Goal: Task Accomplishment & Management: Use online tool/utility

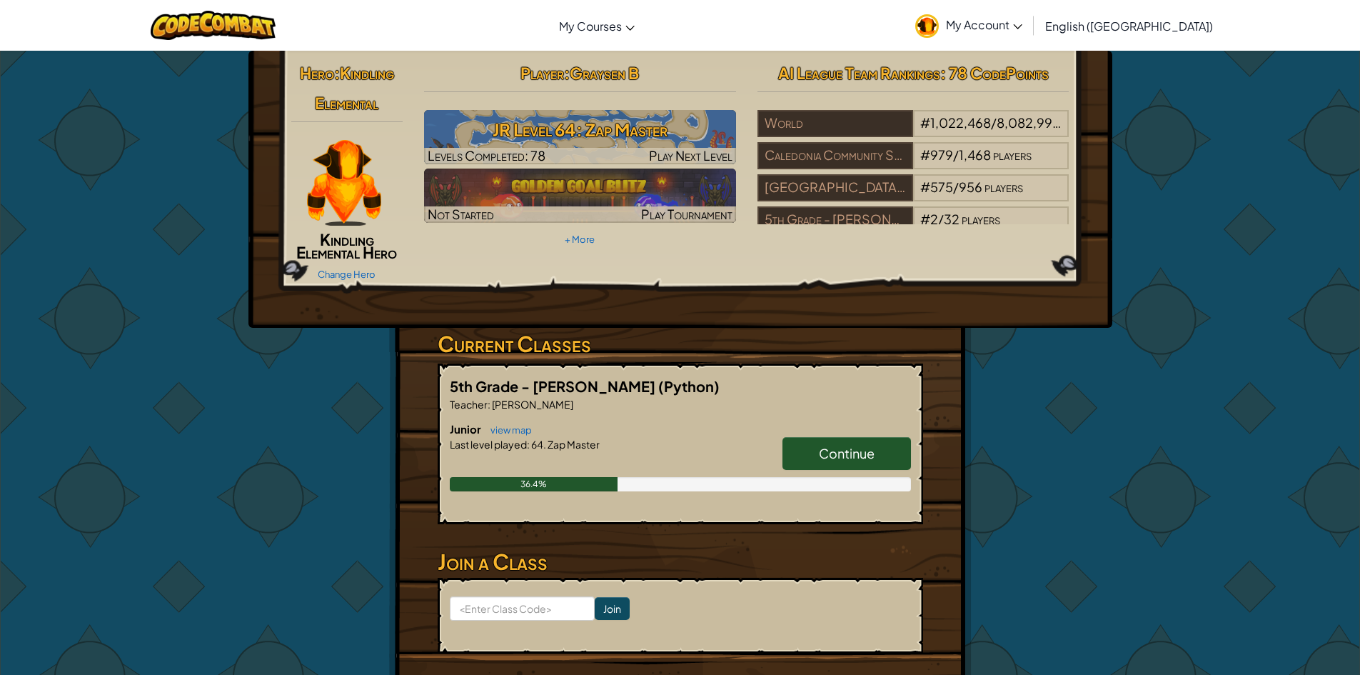
drag, startPoint x: 937, startPoint y: 435, endPoint x: 922, endPoint y: 436, distance: 15.1
click at [936, 435] on div "Hero : Kindling Elemental Kindling Elemental Hero Change Hero Player : Graysen …" at bounding box center [680, 391] width 583 height 681
click at [893, 442] on link "Continue" at bounding box center [846, 453] width 129 height 33
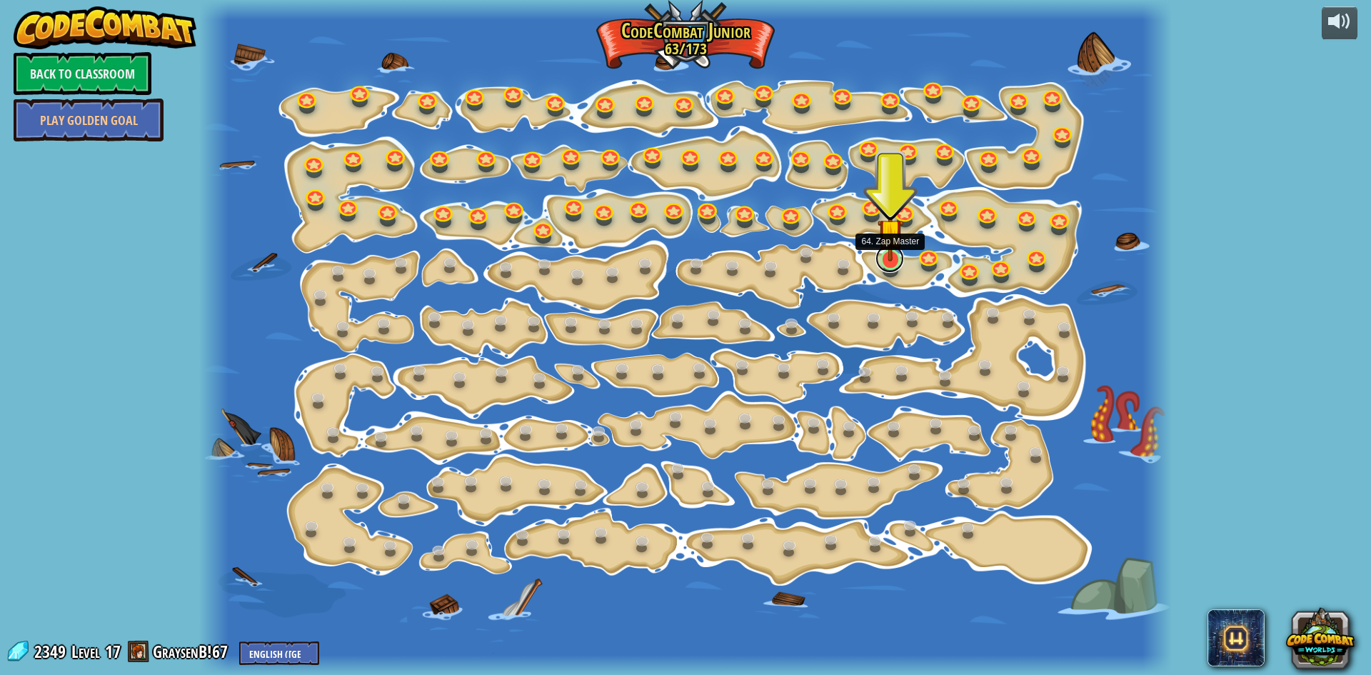
click at [894, 268] on link at bounding box center [889, 258] width 29 height 29
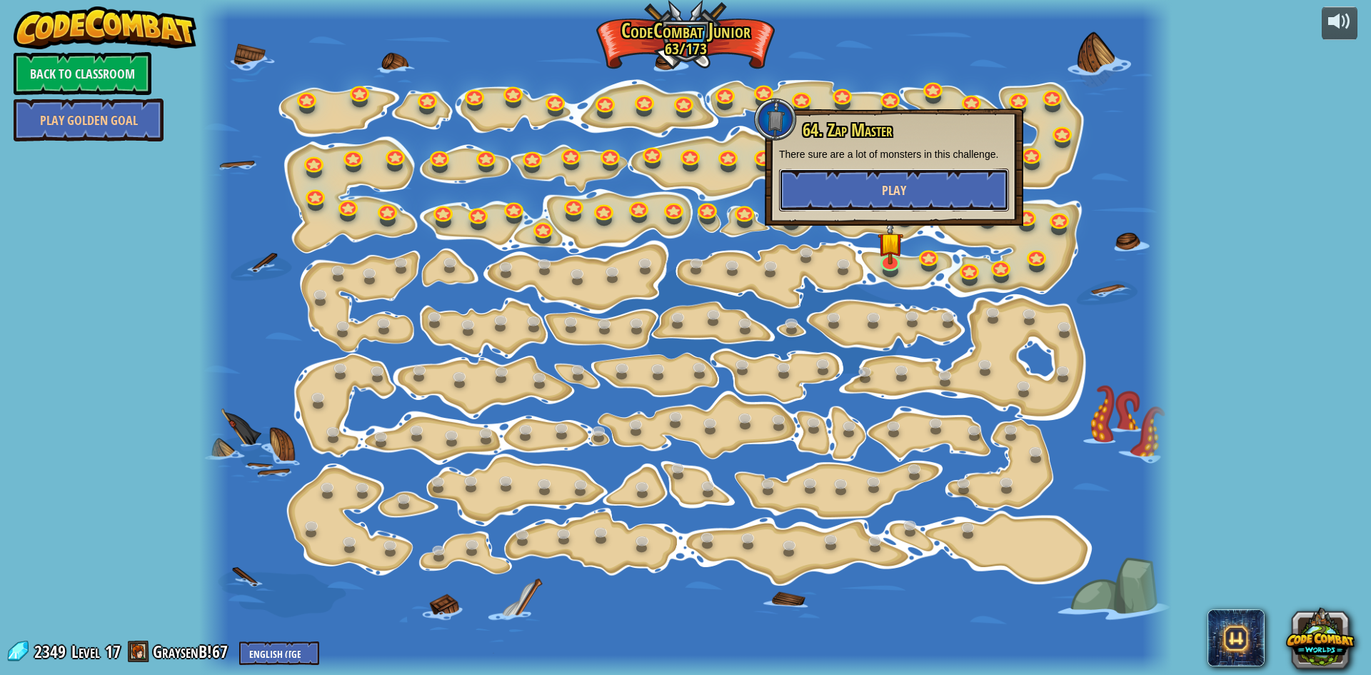
click at [892, 191] on span "Play" at bounding box center [894, 190] width 24 height 18
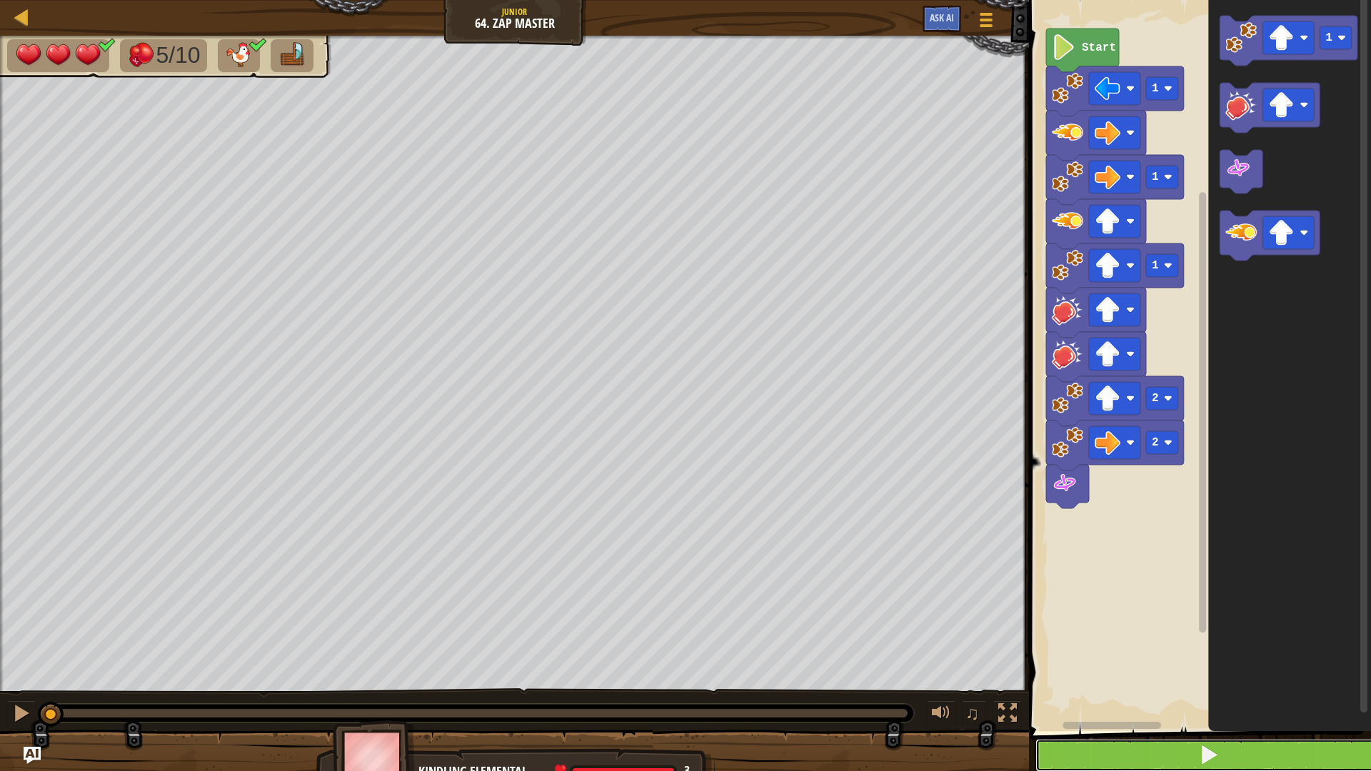
click at [1285, 674] on button at bounding box center [1208, 755] width 346 height 33
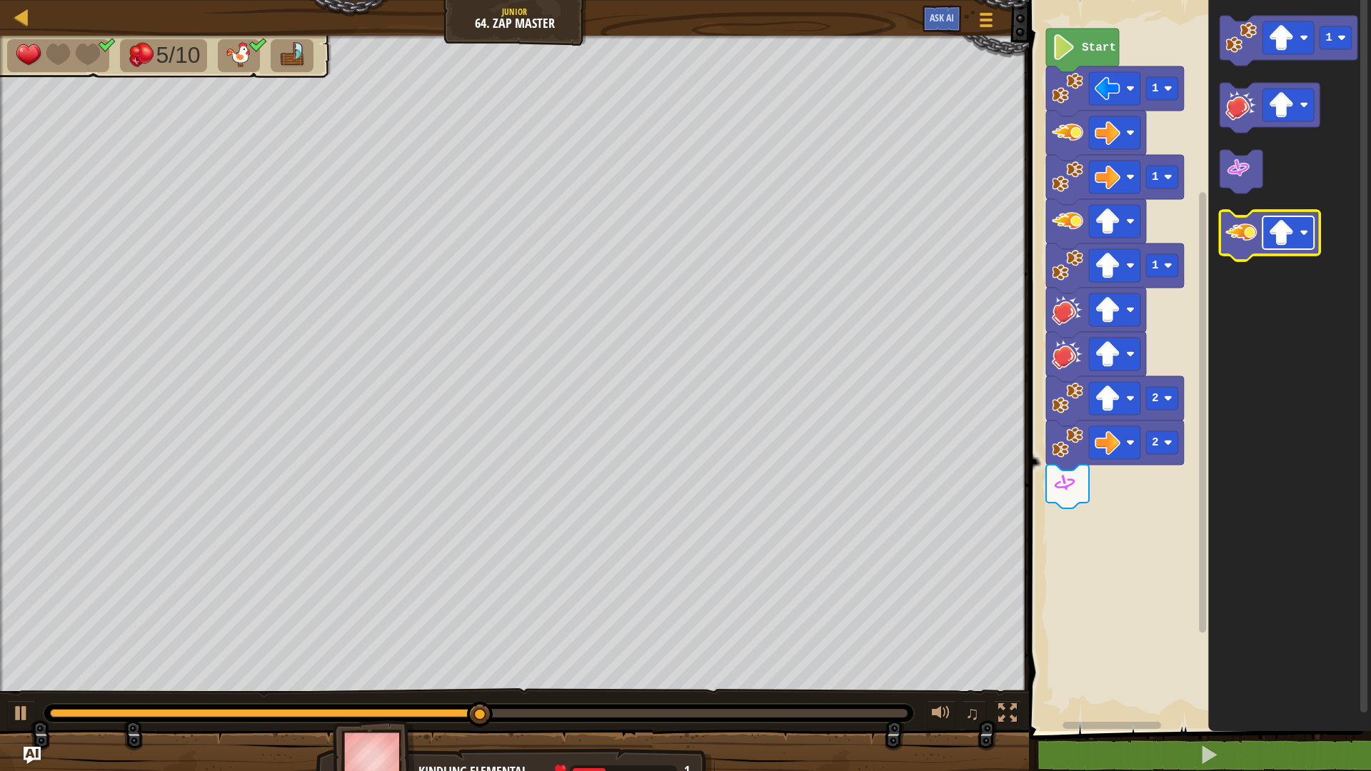
click at [1291, 220] on image "Blockly Workspace" at bounding box center [1281, 233] width 26 height 26
click at [1246, 237] on image "Blockly Workspace" at bounding box center [1240, 232] width 31 height 31
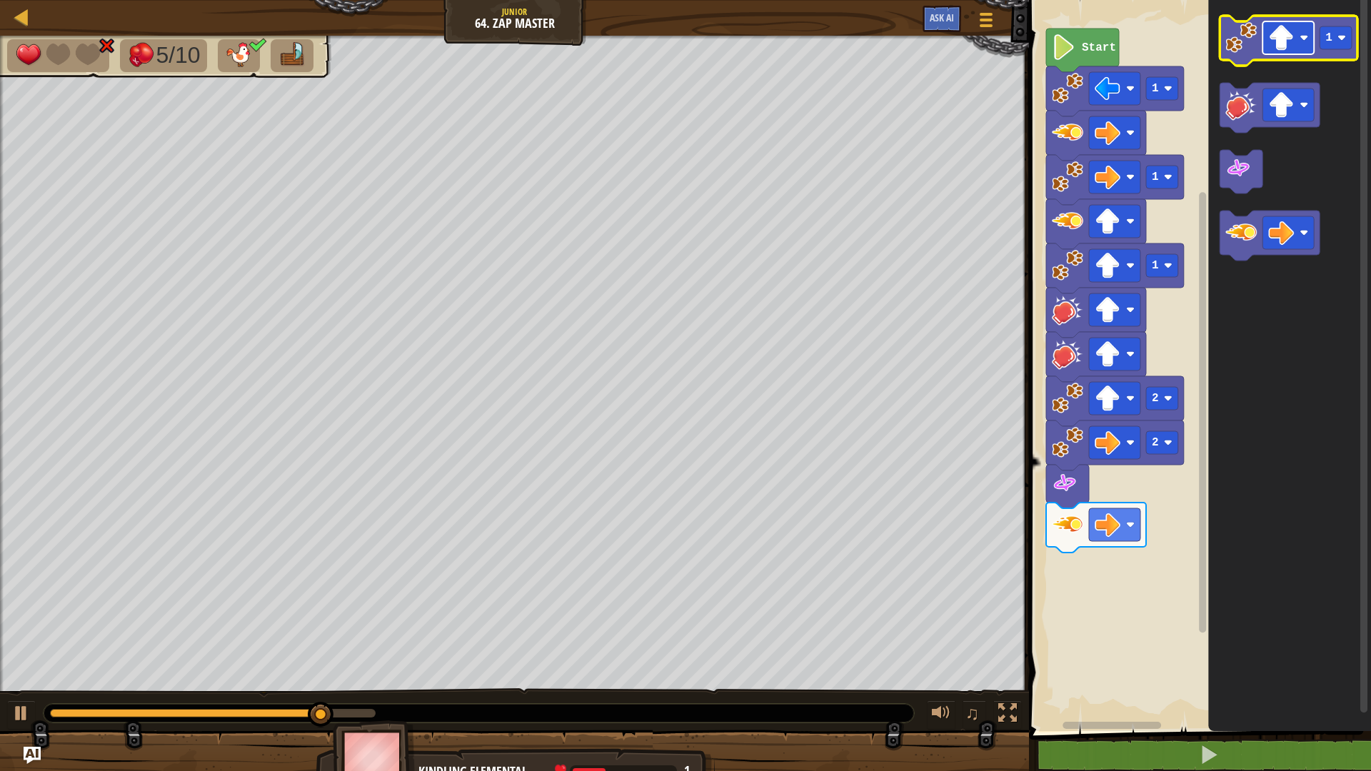
click at [1294, 50] on image "Blockly Workspace" at bounding box center [1281, 38] width 26 height 26
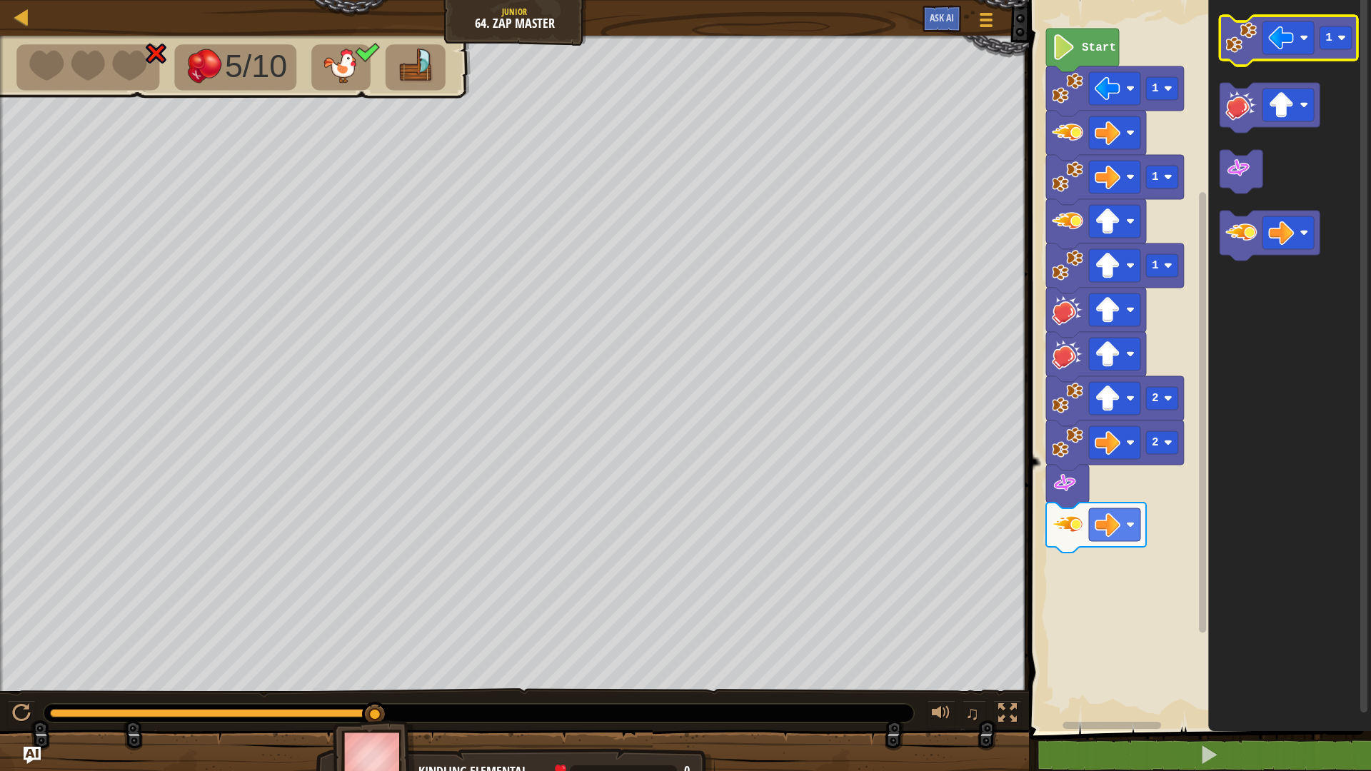
click at [1248, 37] on image "Blockly Workspace" at bounding box center [1240, 37] width 31 height 31
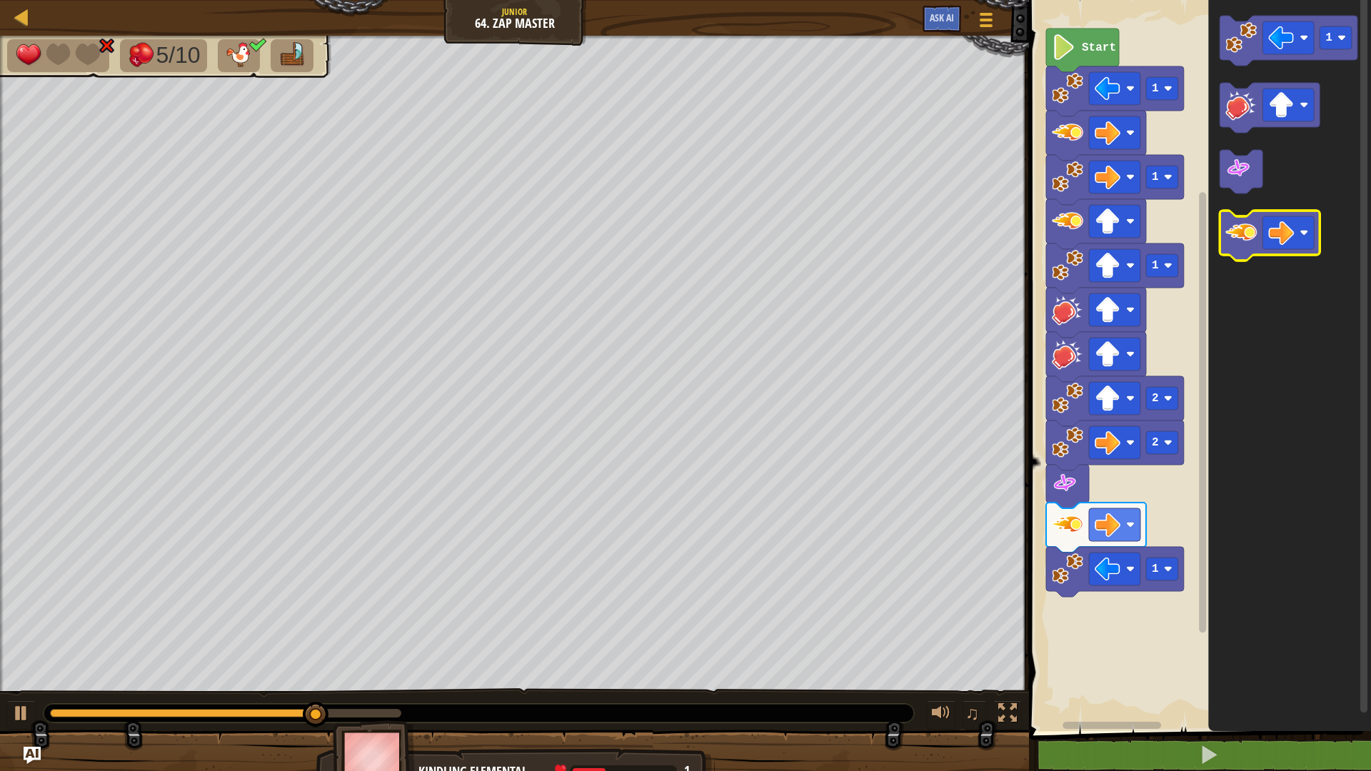
click at [1249, 233] on image "Blockly Workspace" at bounding box center [1240, 232] width 31 height 31
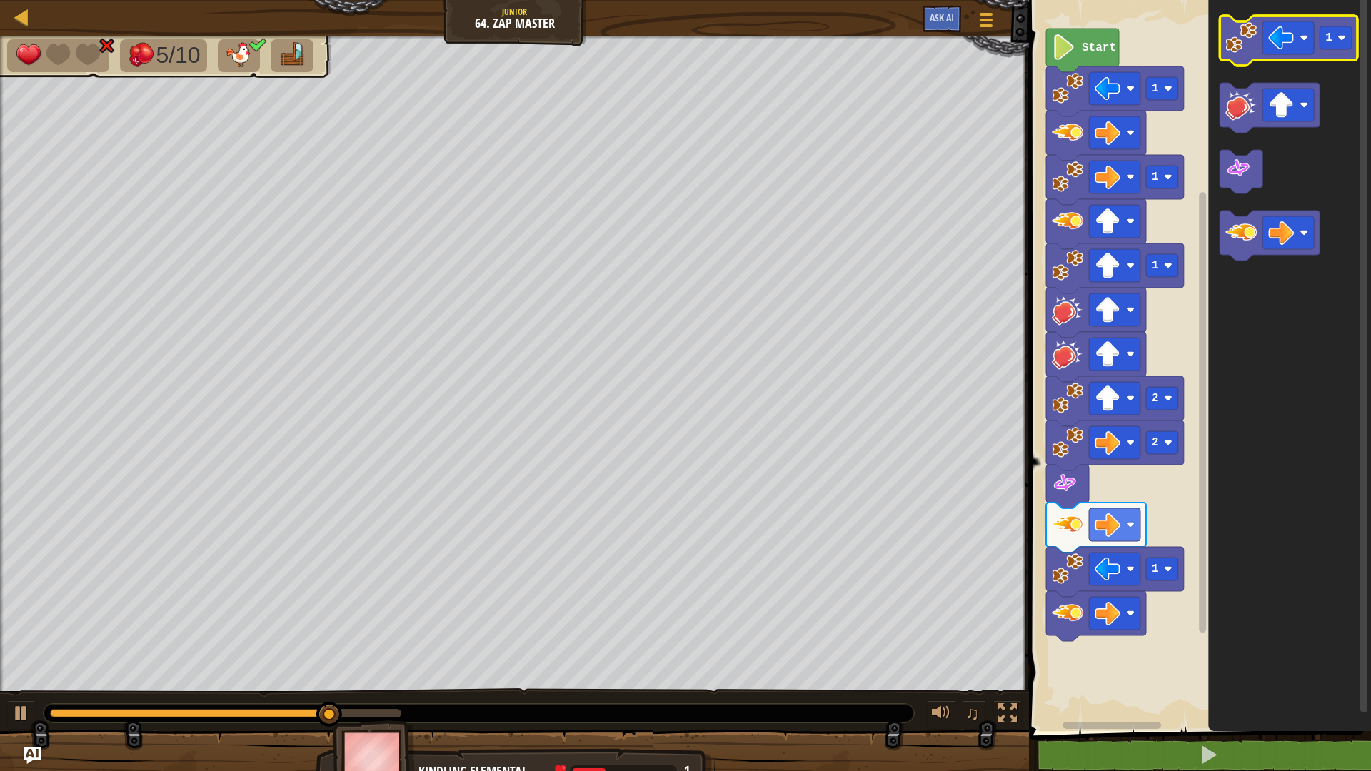
click at [1239, 36] on image "Blockly Workspace" at bounding box center [1240, 37] width 31 height 31
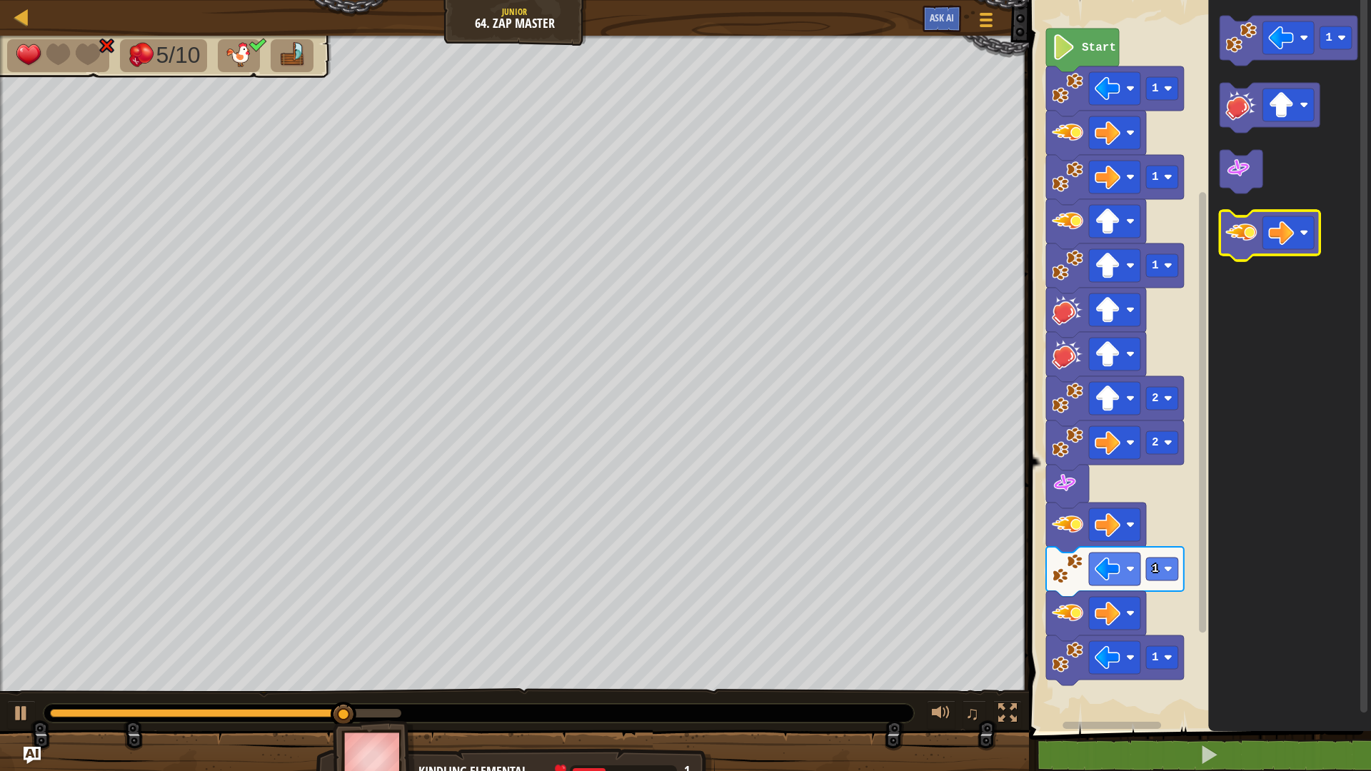
click at [1242, 232] on image "Blockly Workspace" at bounding box center [1240, 232] width 31 height 31
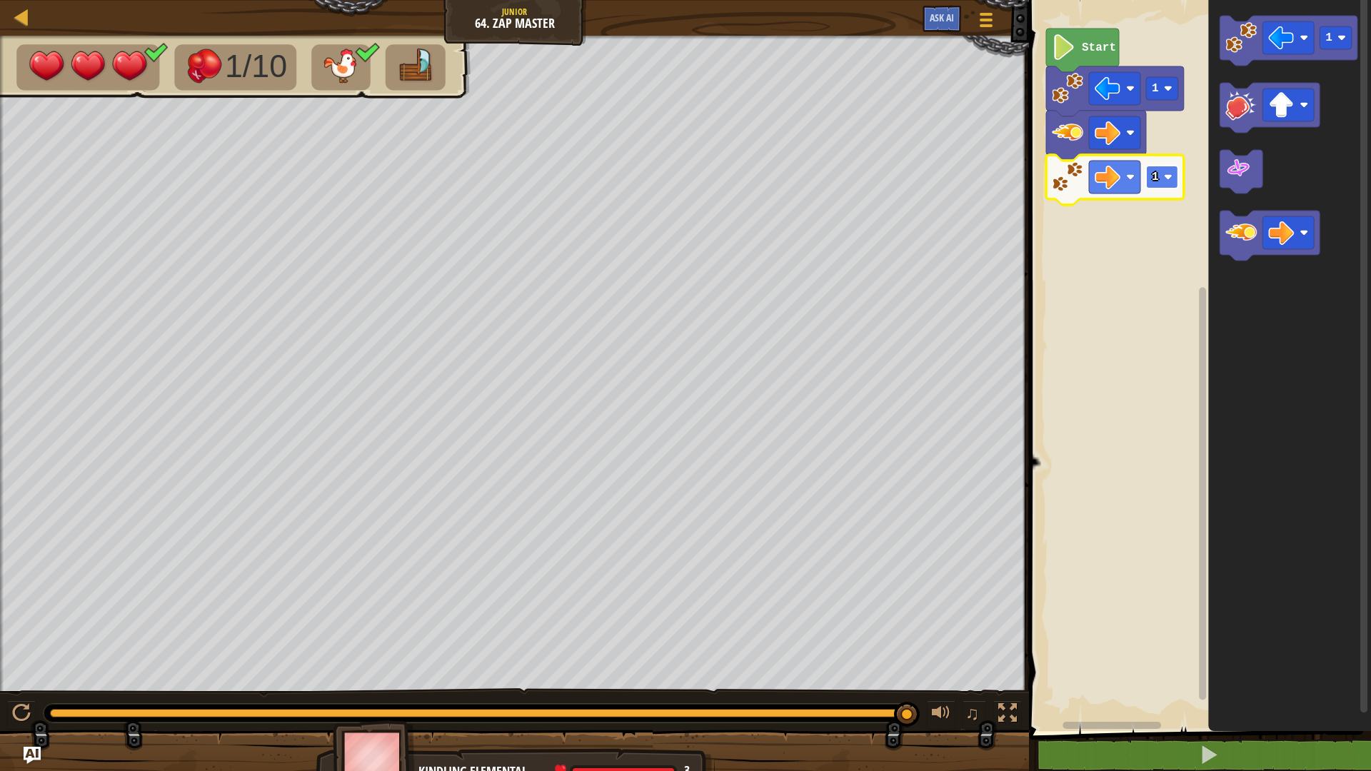
click at [1164, 177] on image "Blockly Workspace" at bounding box center [1168, 177] width 9 height 9
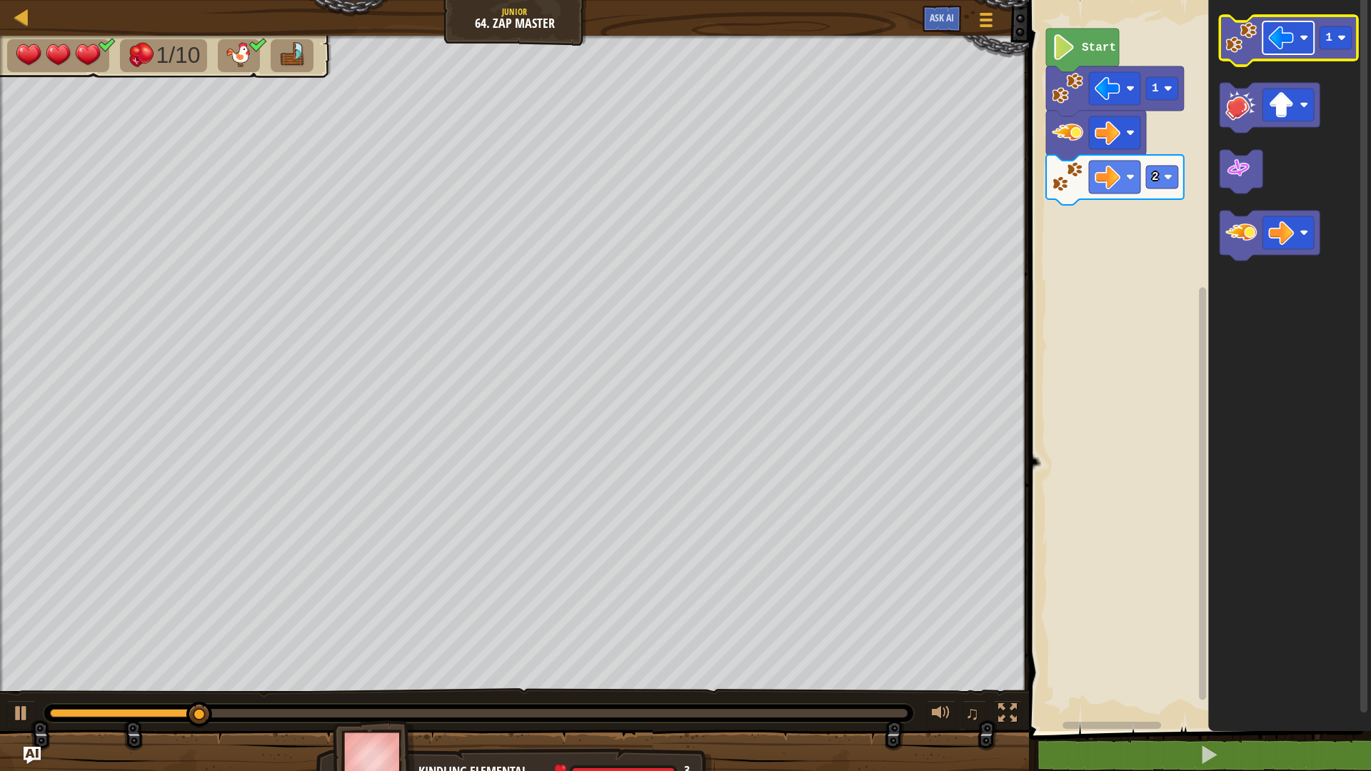
click at [1279, 27] on image "Blockly Workspace" at bounding box center [1281, 38] width 26 height 26
click at [1338, 45] on rect "Blockly Workspace" at bounding box center [1335, 37] width 32 height 23
click at [1246, 48] on image "Blockly Workspace" at bounding box center [1240, 37] width 31 height 31
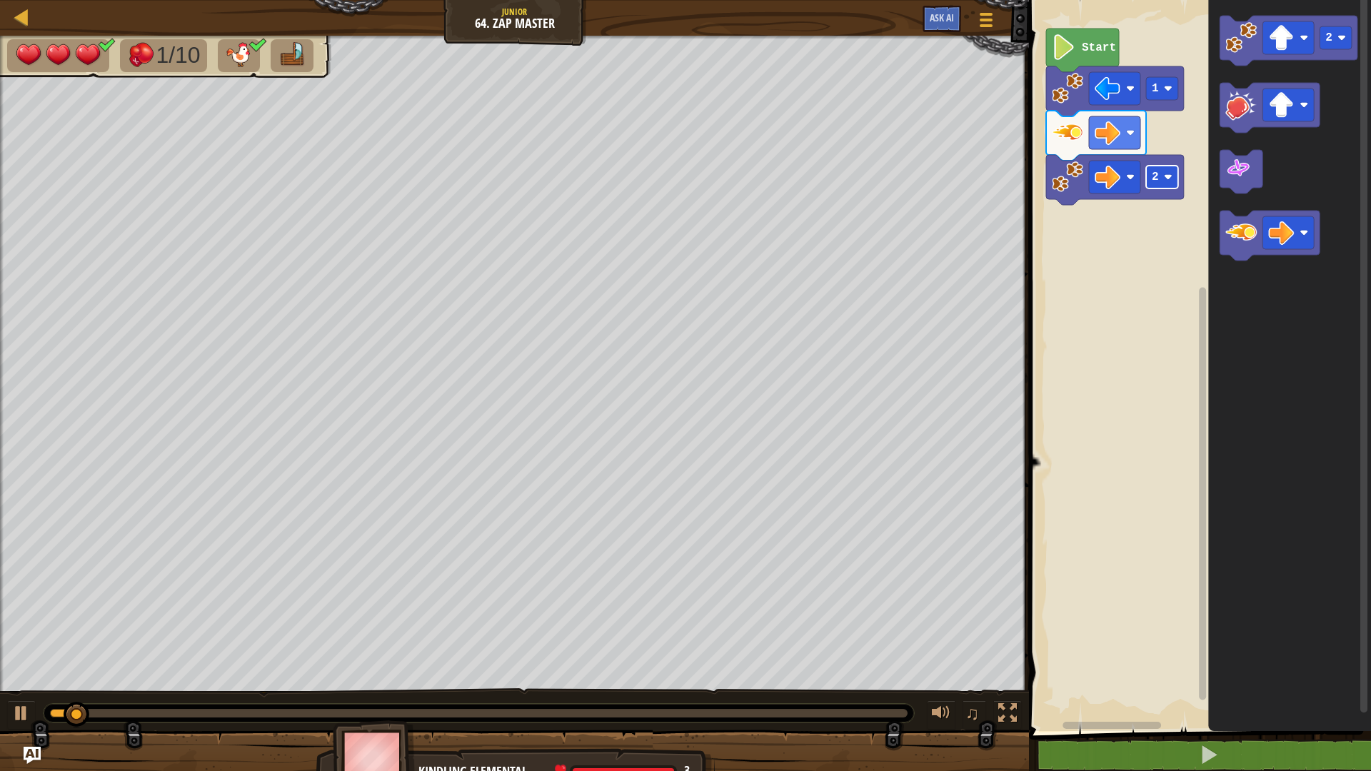
click at [1154, 175] on text "2" at bounding box center [1155, 177] width 7 height 13
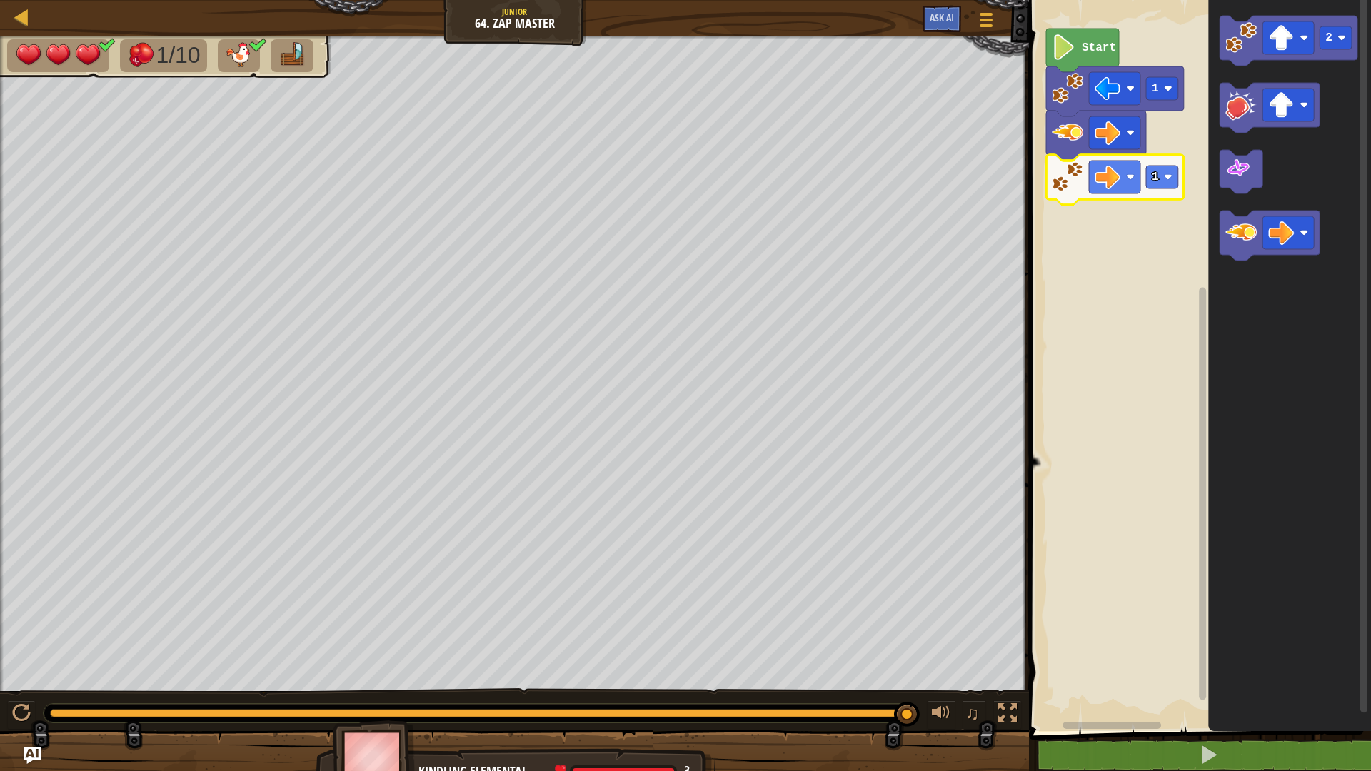
click at [495, 15] on div "Map Junior 64. Zap Master Game Menu Ask AI" at bounding box center [514, 18] width 1029 height 36
drag, startPoint x: 495, startPoint y: 9, endPoint x: 497, endPoint y: 31, distance: 22.2
click at [495, 33] on div "Map Junior 64. Zap Master Game Menu Ask AI" at bounding box center [514, 18] width 1029 height 36
click at [520, 6] on div "Map Junior 64. Zap Master Game Menu Ask AI" at bounding box center [514, 18] width 1029 height 36
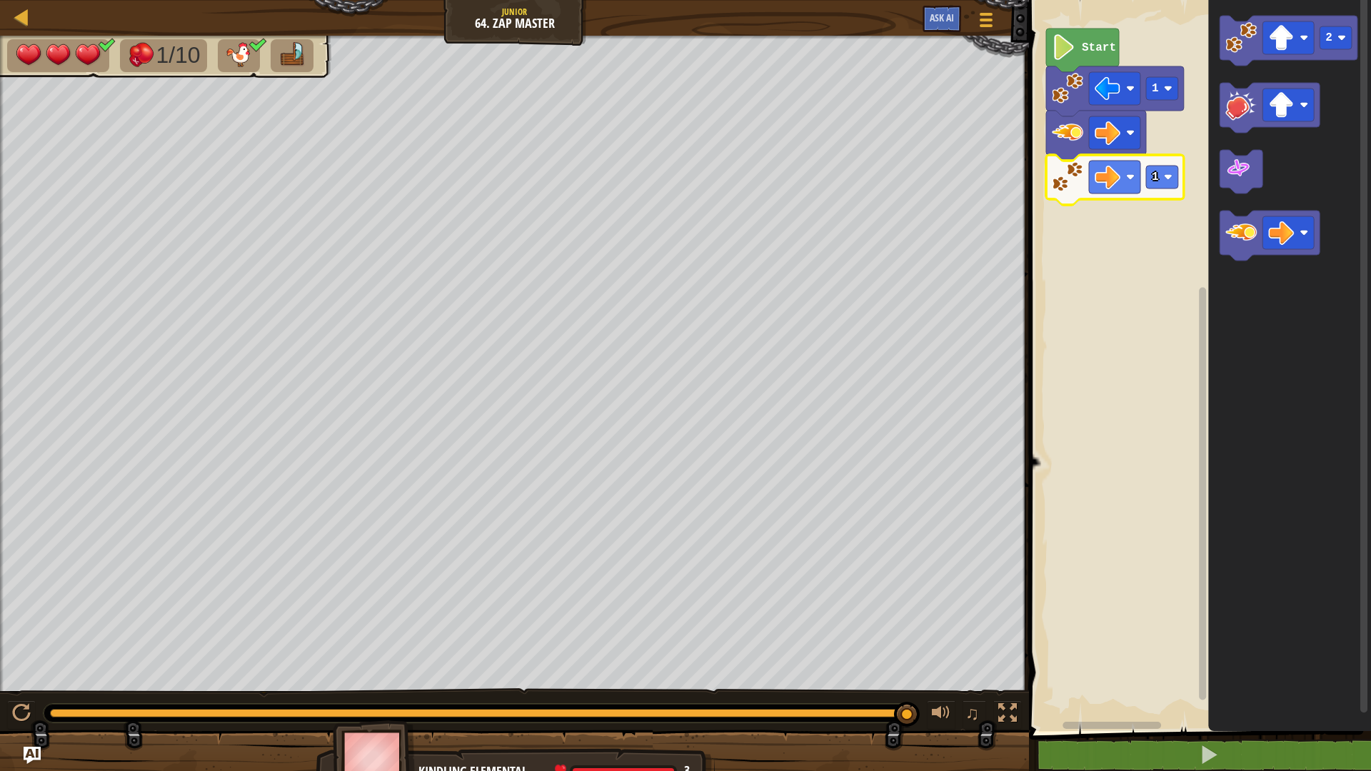
click at [520, 6] on div "Map Junior 64. Zap Master Game Menu Ask AI" at bounding box center [514, 18] width 1029 height 36
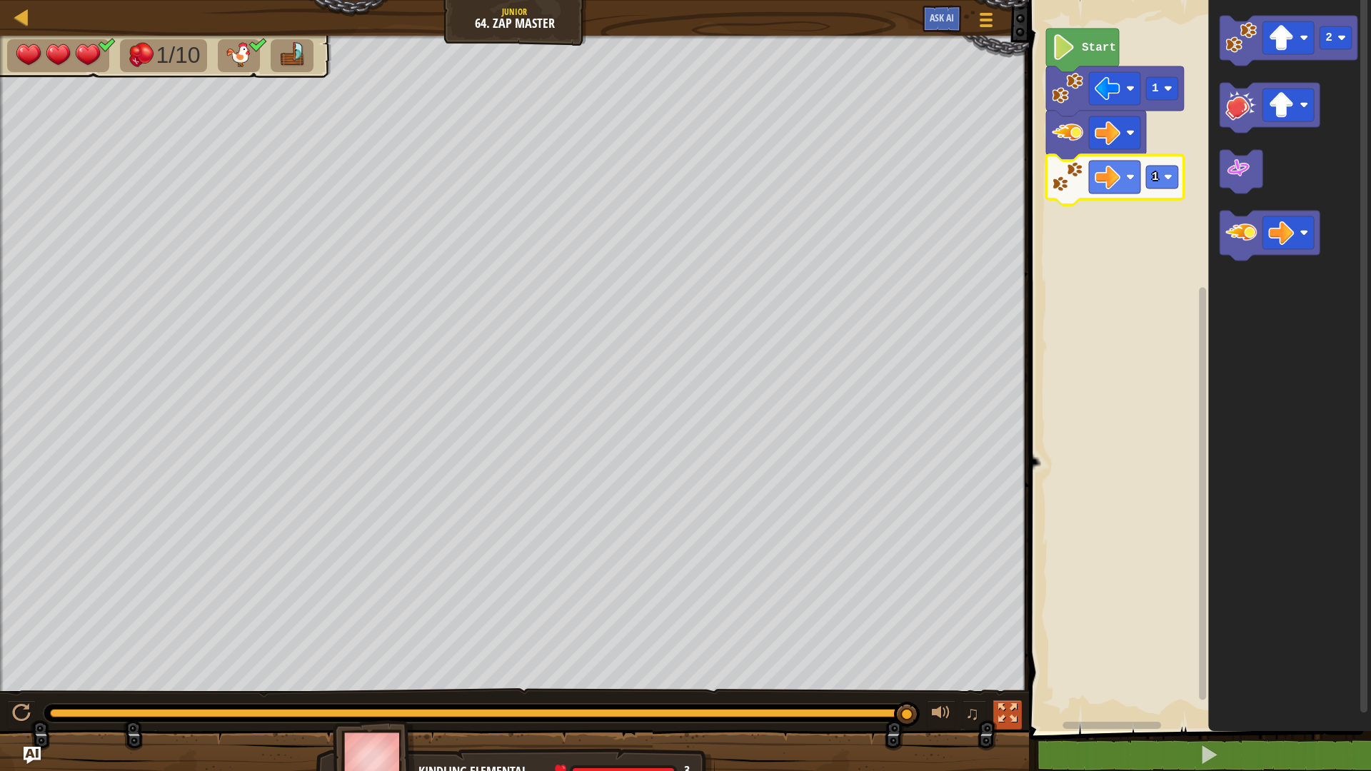
click at [1001, 674] on div at bounding box center [1007, 713] width 19 height 19
click at [1004, 674] on div at bounding box center [1007, 713] width 19 height 19
click at [27, 674] on div at bounding box center [21, 713] width 19 height 19
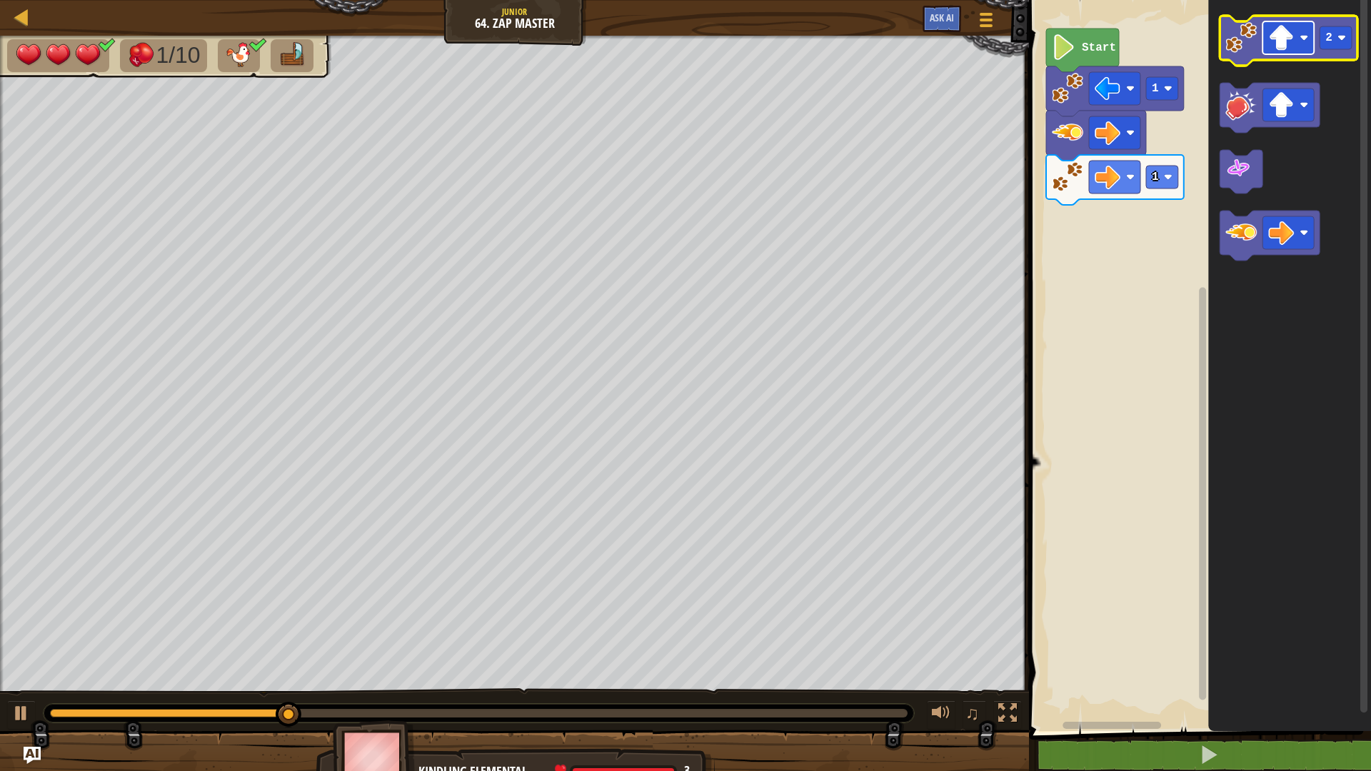
click at [1285, 45] on image "Blockly Workspace" at bounding box center [1281, 38] width 26 height 26
click at [1319, 40] on rect "Blockly Workspace" at bounding box center [1335, 37] width 32 height 23
click at [1241, 47] on image "Blockly Workspace" at bounding box center [1240, 37] width 31 height 31
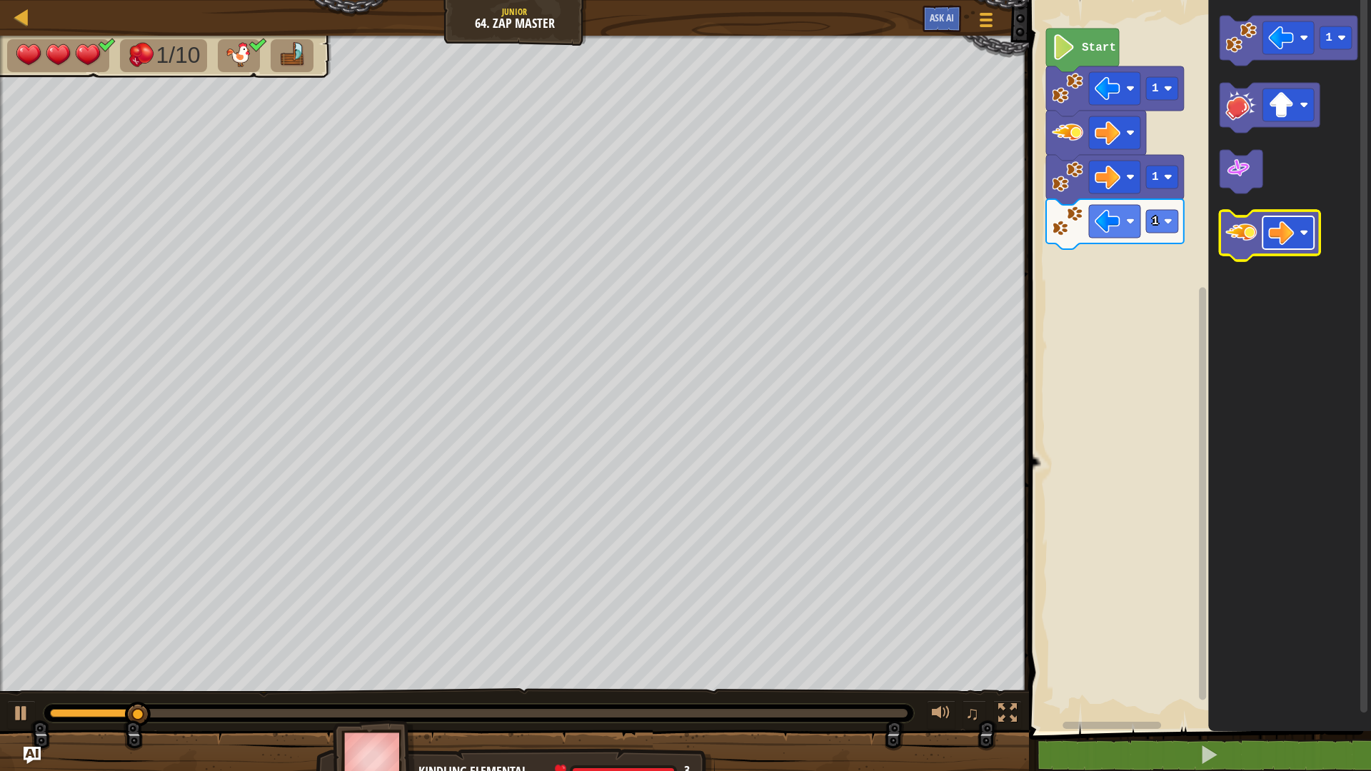
click at [1286, 232] on image "Blockly Workspace" at bounding box center [1281, 233] width 26 height 26
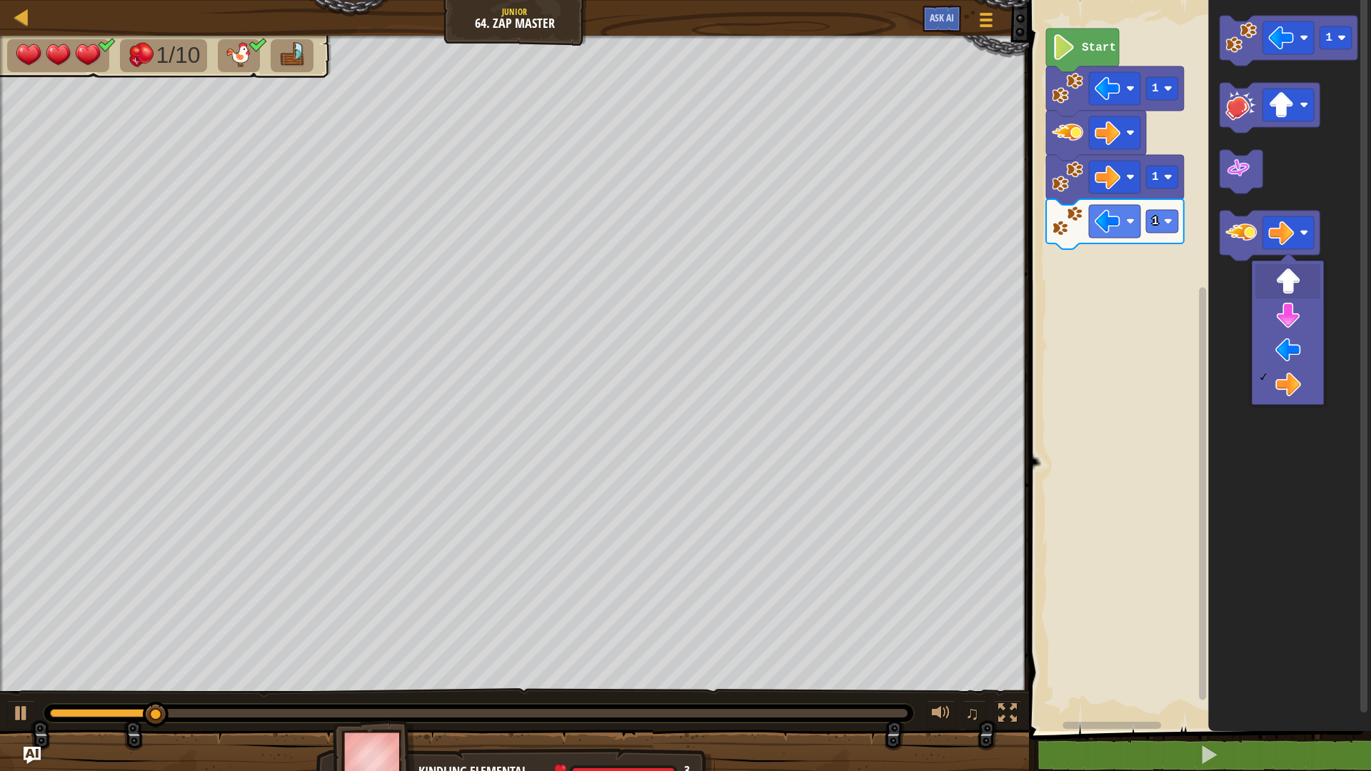
drag, startPoint x: 1304, startPoint y: 293, endPoint x: 1268, endPoint y: 253, distance: 53.6
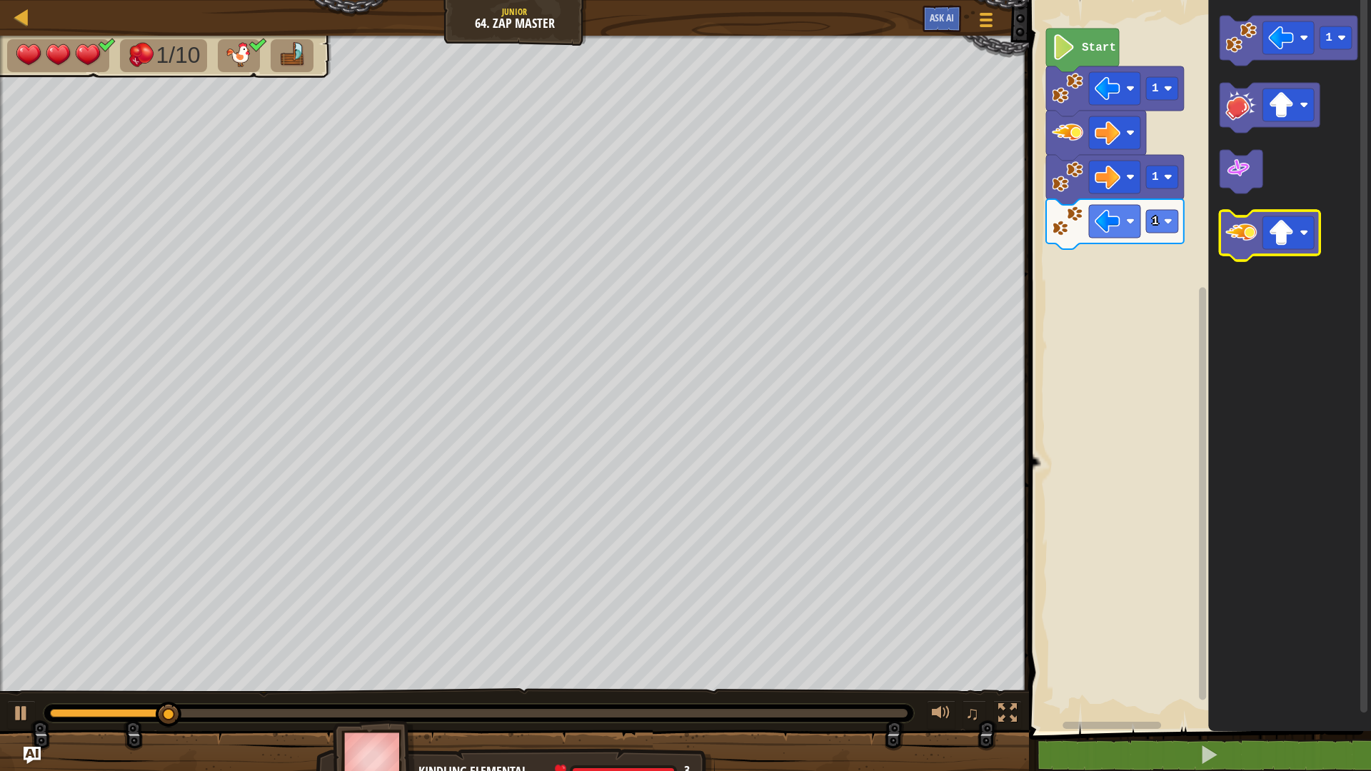
click at [1248, 234] on image "Blockly Workspace" at bounding box center [1240, 232] width 31 height 31
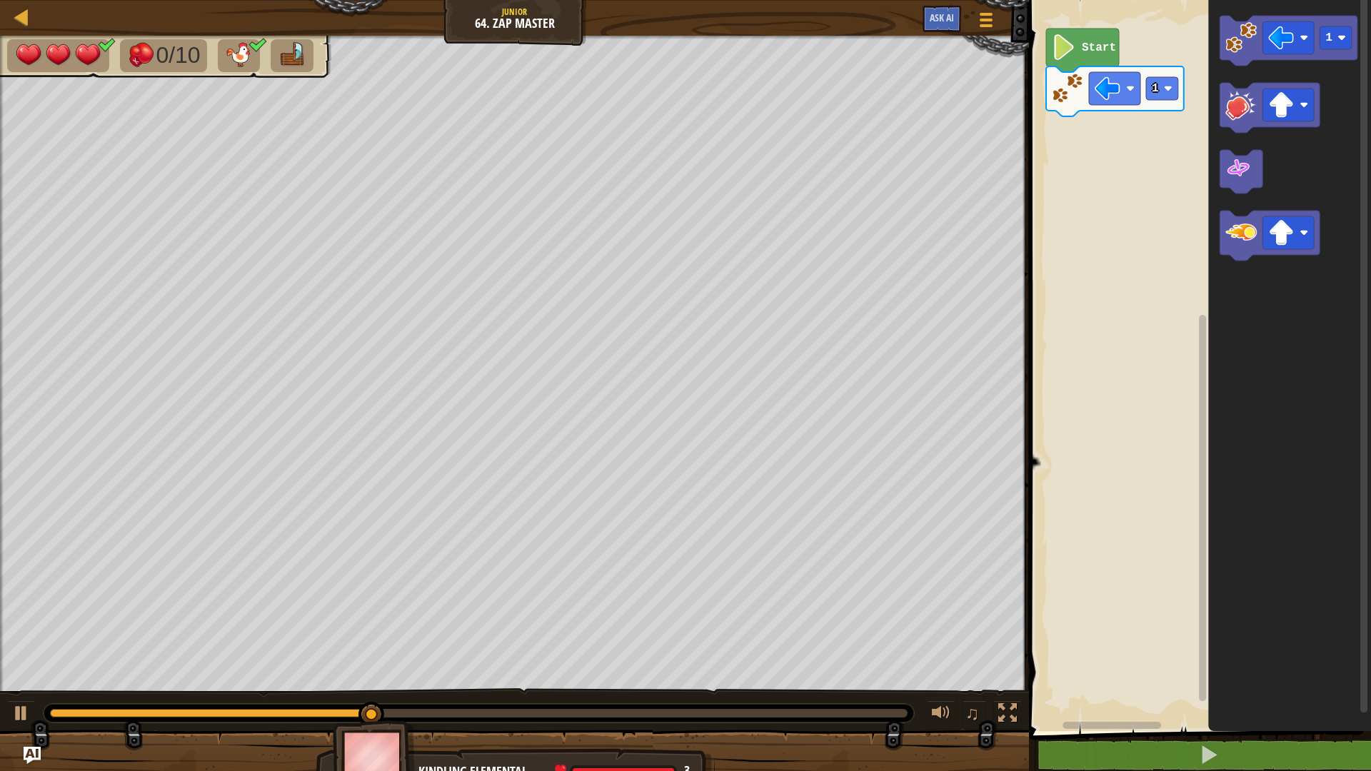
click at [38, 674] on div "♫" at bounding box center [514, 709] width 1029 height 43
click at [27, 674] on div at bounding box center [21, 713] width 19 height 19
drag, startPoint x: 33, startPoint y: 715, endPoint x: 54, endPoint y: 709, distance: 21.5
click at [33, 674] on button at bounding box center [21, 714] width 29 height 29
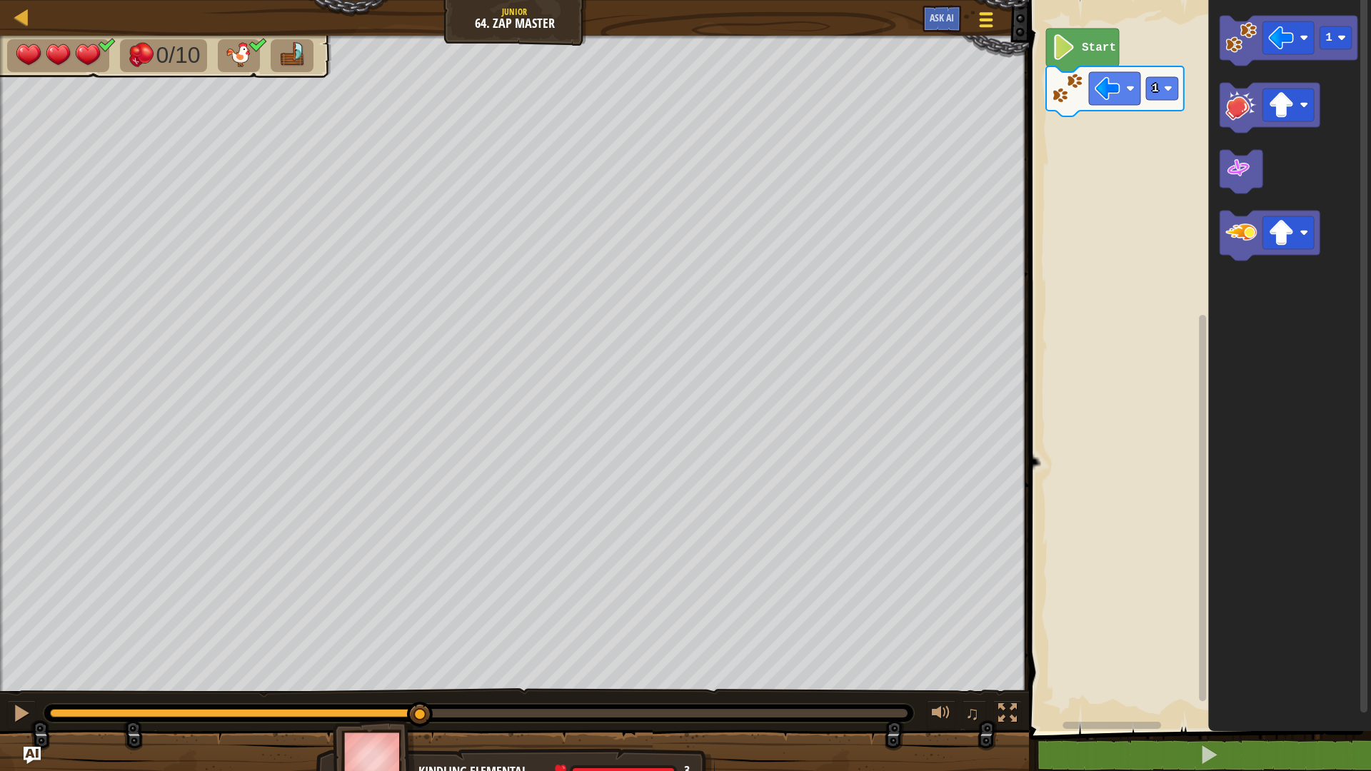
click at [988, 28] on div at bounding box center [986, 19] width 19 height 21
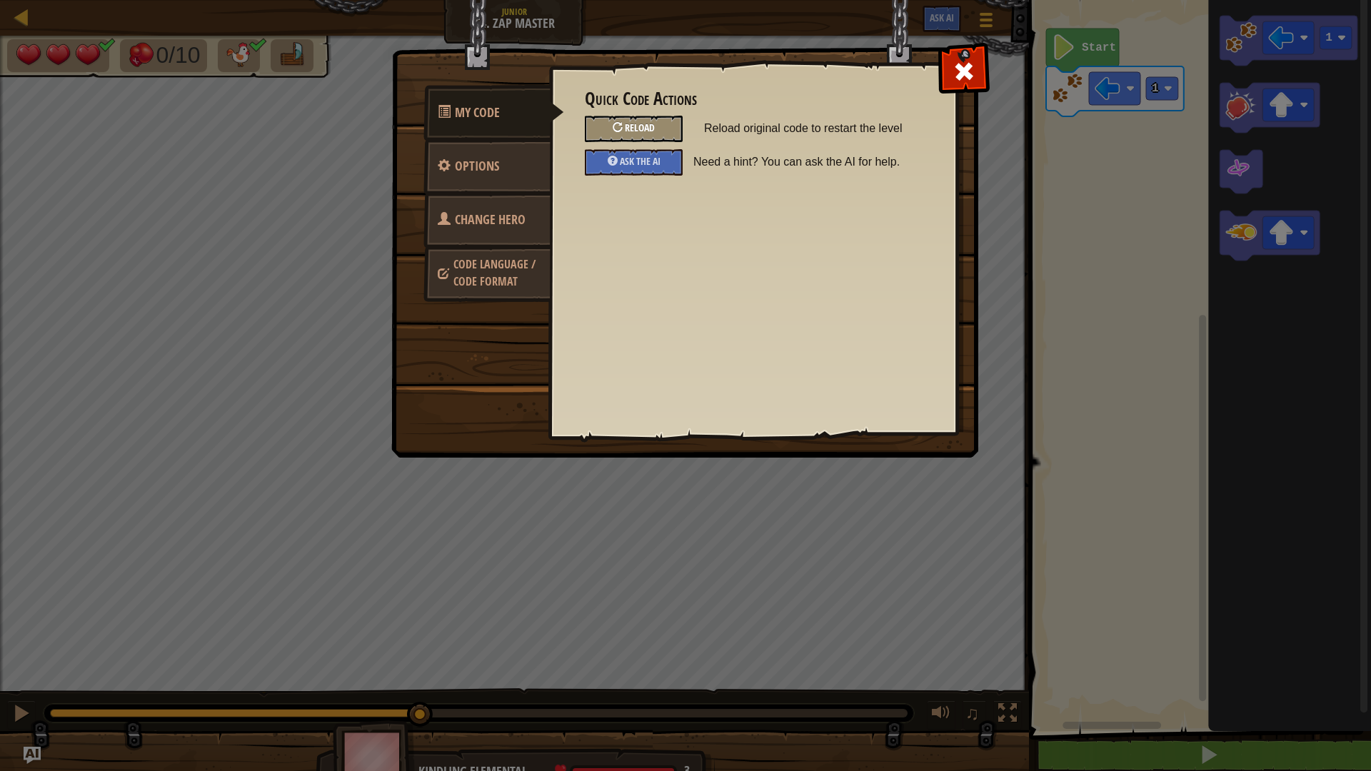
click at [609, 126] on div "Reload" at bounding box center [634, 129] width 98 height 26
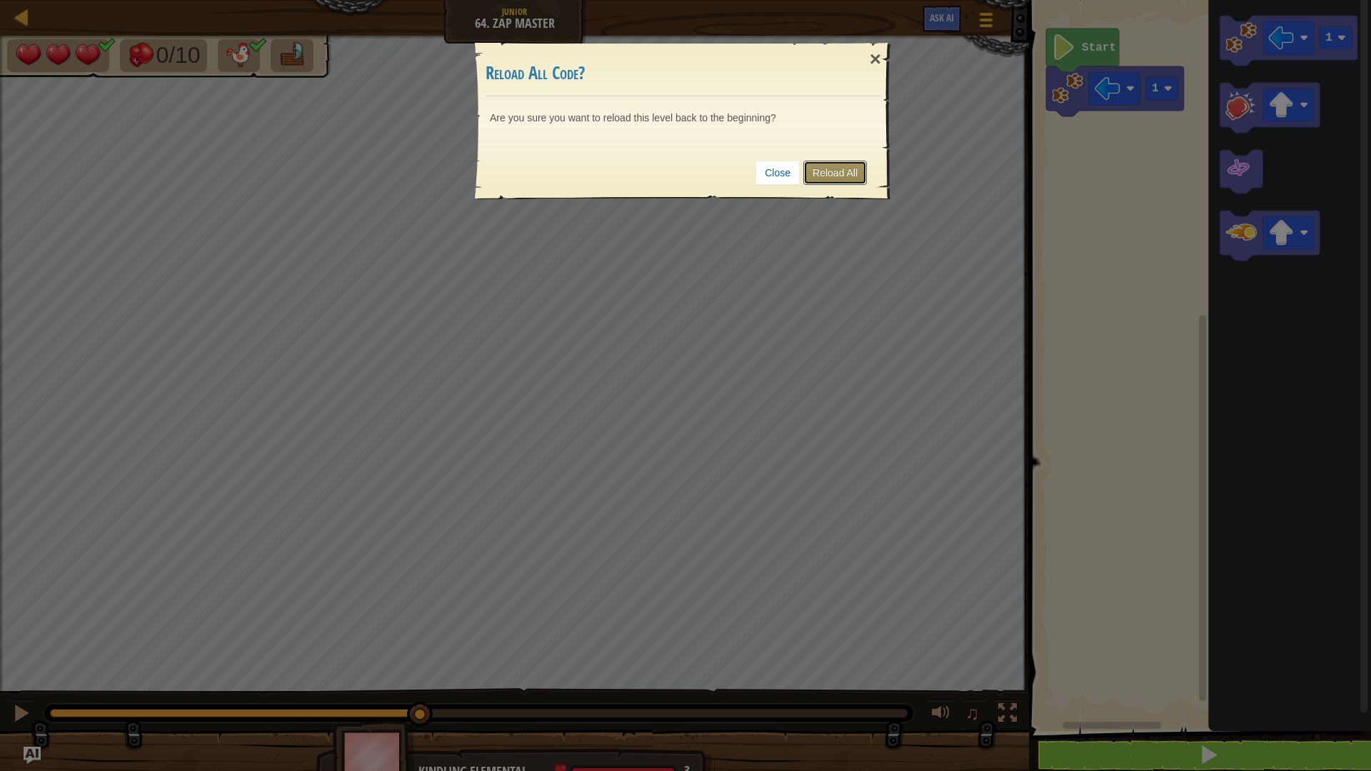
click at [831, 176] on link "Reload All" at bounding box center [835, 173] width 64 height 24
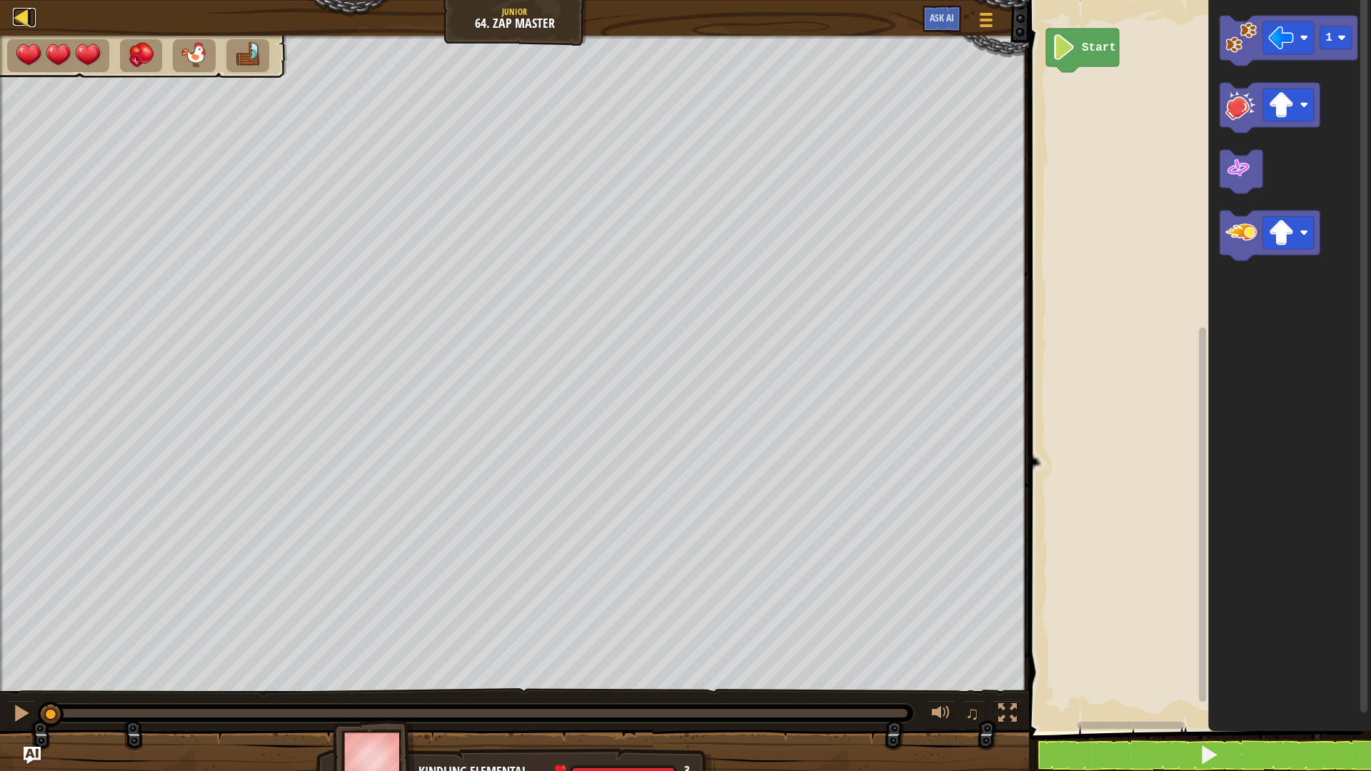
click at [21, 24] on div at bounding box center [22, 17] width 18 height 18
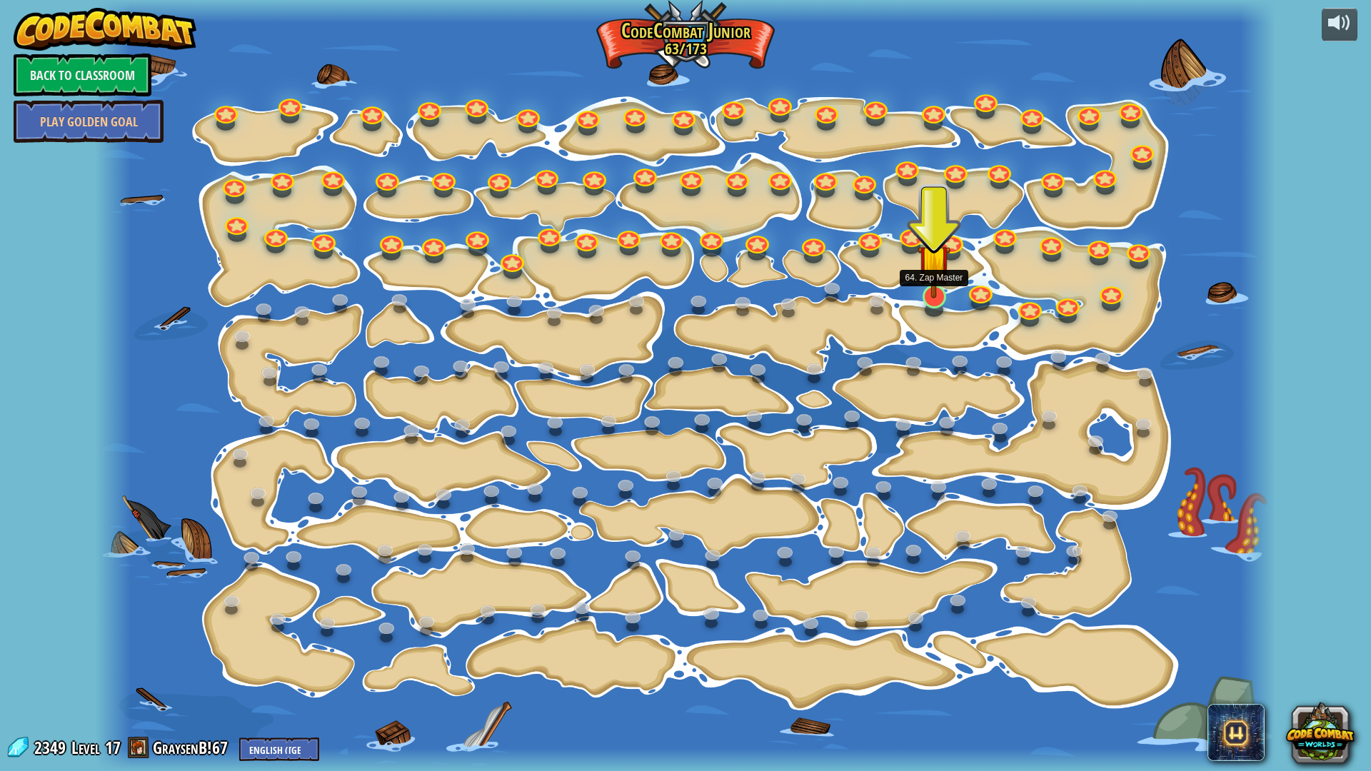
click at [936, 296] on img at bounding box center [933, 260] width 33 height 75
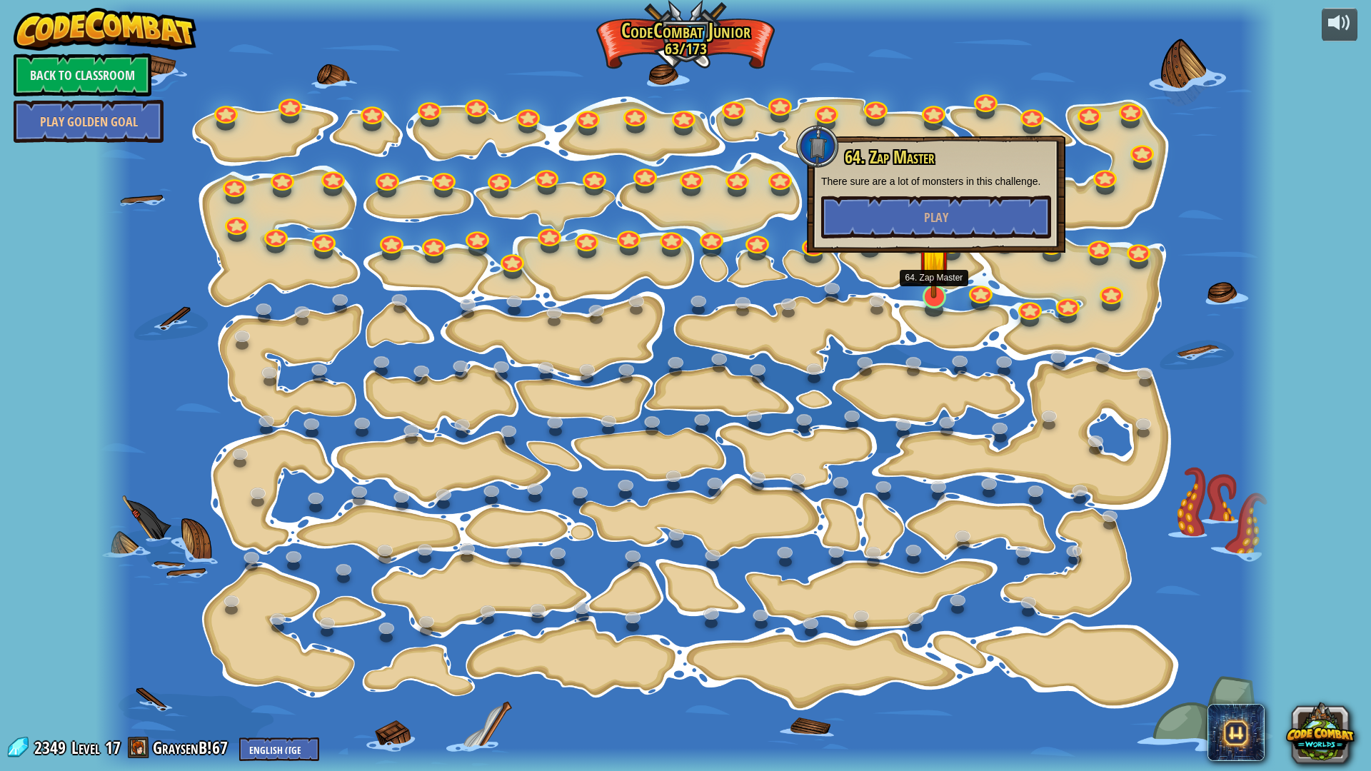
click at [936, 296] on img at bounding box center [933, 260] width 33 height 75
click at [927, 216] on span "Play" at bounding box center [936, 217] width 24 height 18
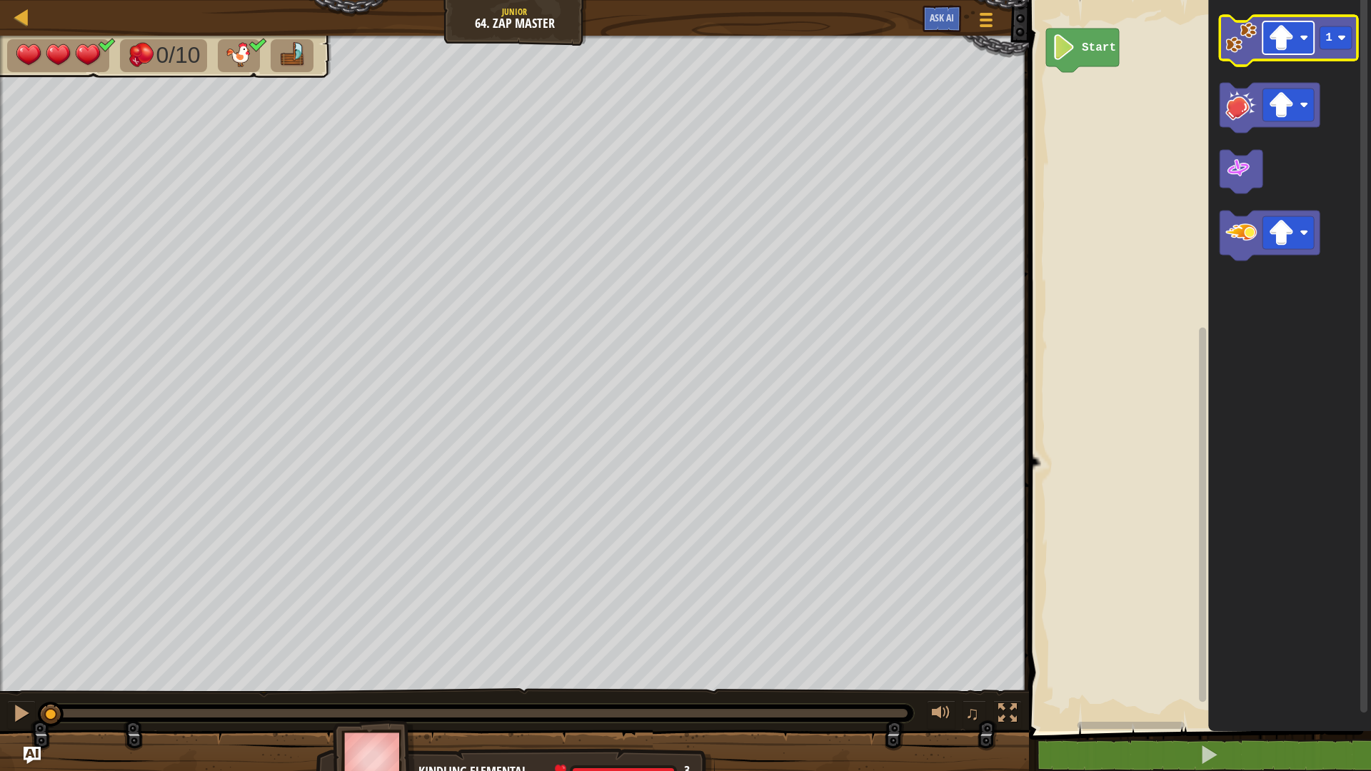
click at [1263, 44] on rect "Blockly Workspace" at bounding box center [1287, 37] width 51 height 33
click at [1249, 54] on icon "Blockly Workspace" at bounding box center [1288, 41] width 138 height 50
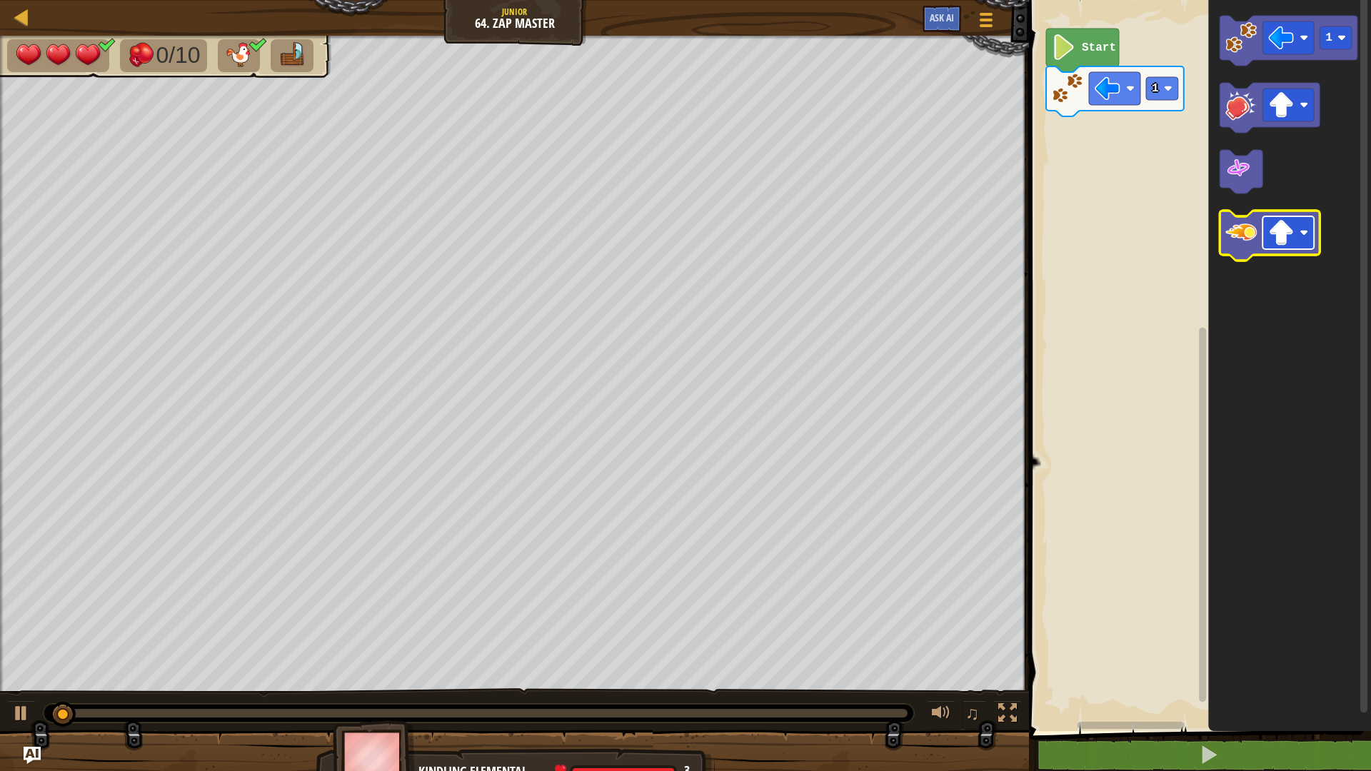
click at [1296, 243] on rect "Blockly Workspace" at bounding box center [1287, 232] width 51 height 33
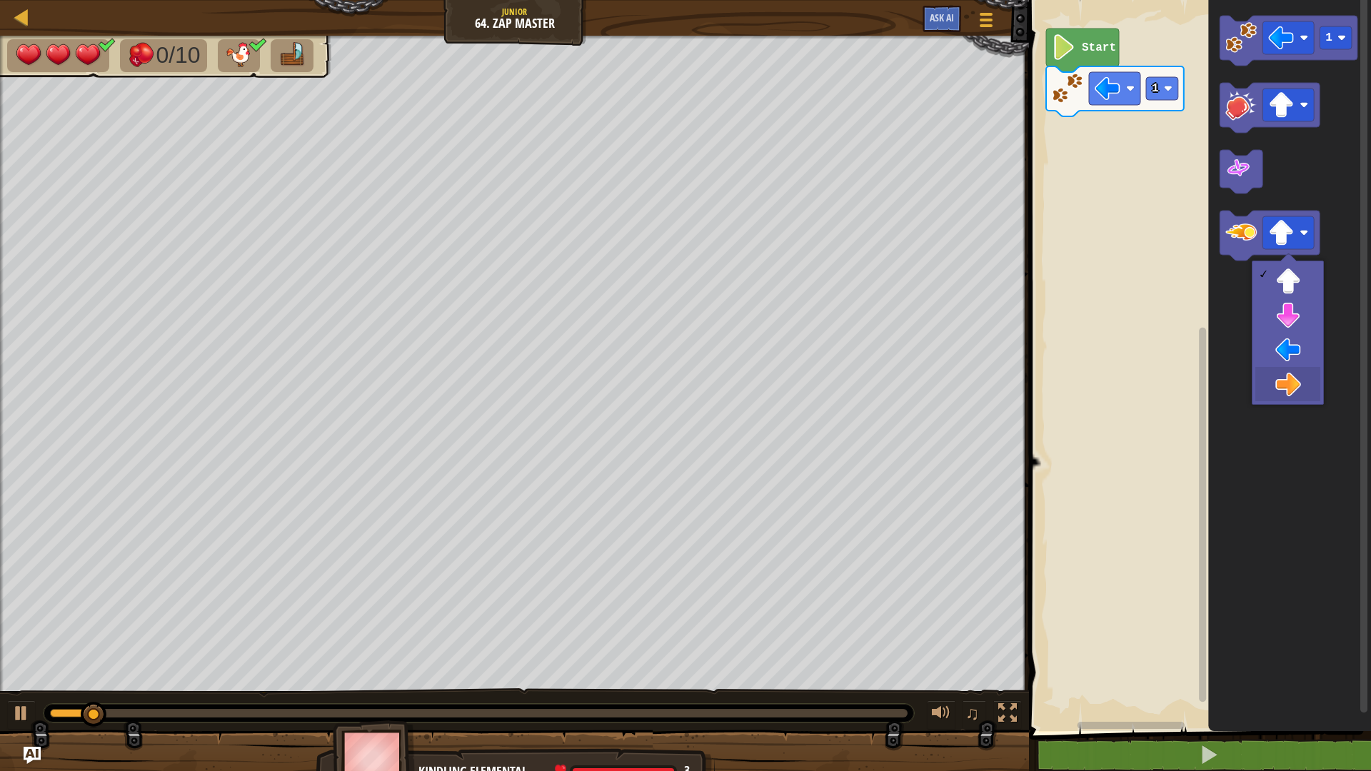
drag, startPoint x: 1311, startPoint y: 376, endPoint x: 1284, endPoint y: 354, distance: 35.6
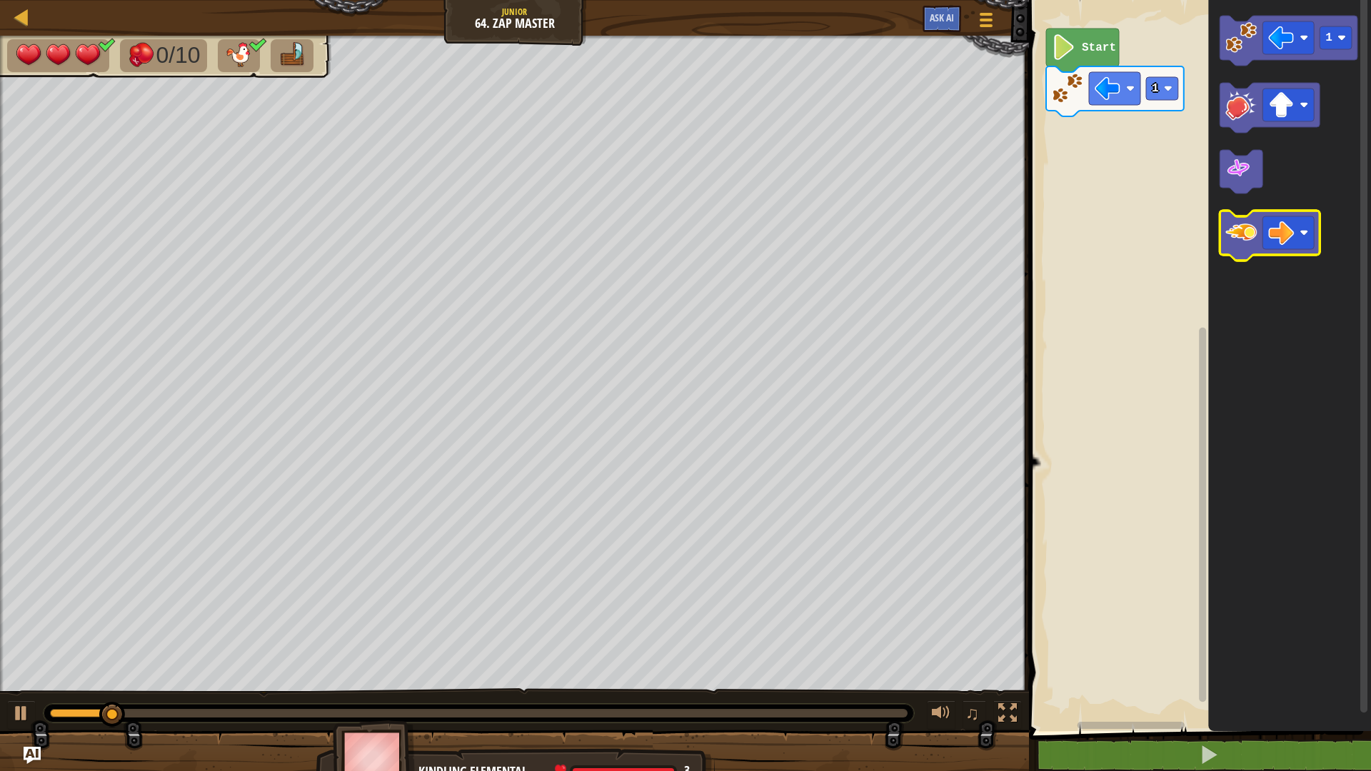
click at [1248, 235] on image "Blockly Workspace" at bounding box center [1240, 232] width 31 height 31
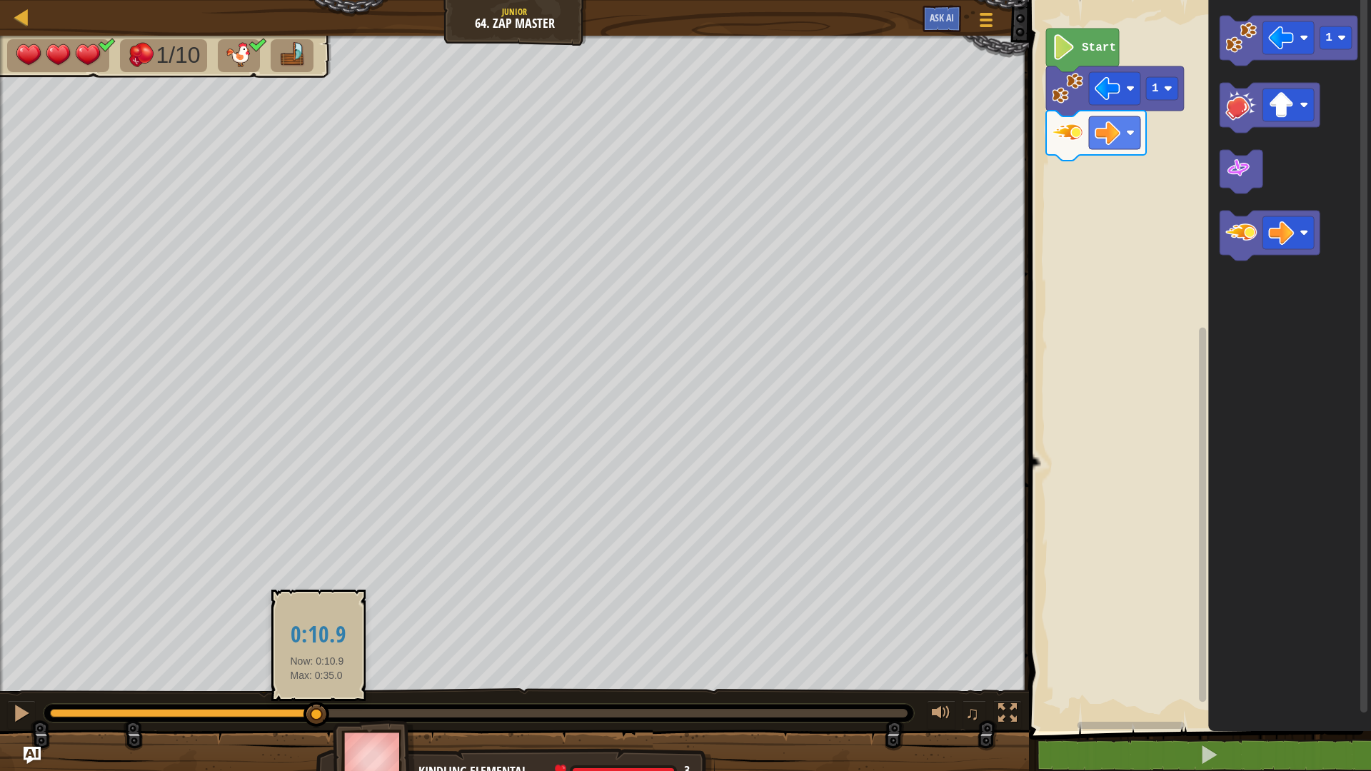
drag, startPoint x: 562, startPoint y: 715, endPoint x: 271, endPoint y: 725, distance: 290.7
click at [306, 674] on div at bounding box center [316, 715] width 26 height 26
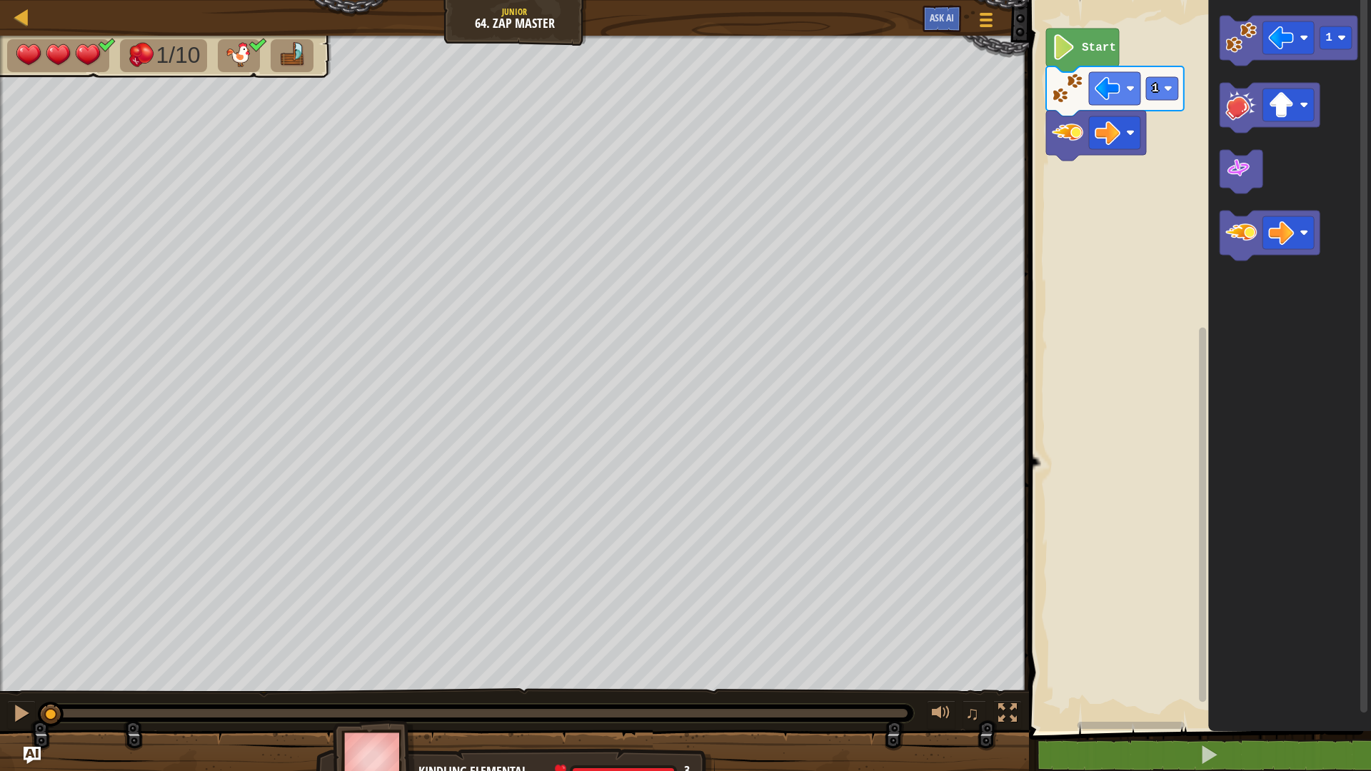
drag, startPoint x: 328, startPoint y: 710, endPoint x: 0, endPoint y: 721, distance: 327.9
click at [0, 674] on div "♫" at bounding box center [514, 709] width 1029 height 43
drag, startPoint x: 0, startPoint y: 700, endPoint x: 22, endPoint y: 691, distance: 23.7
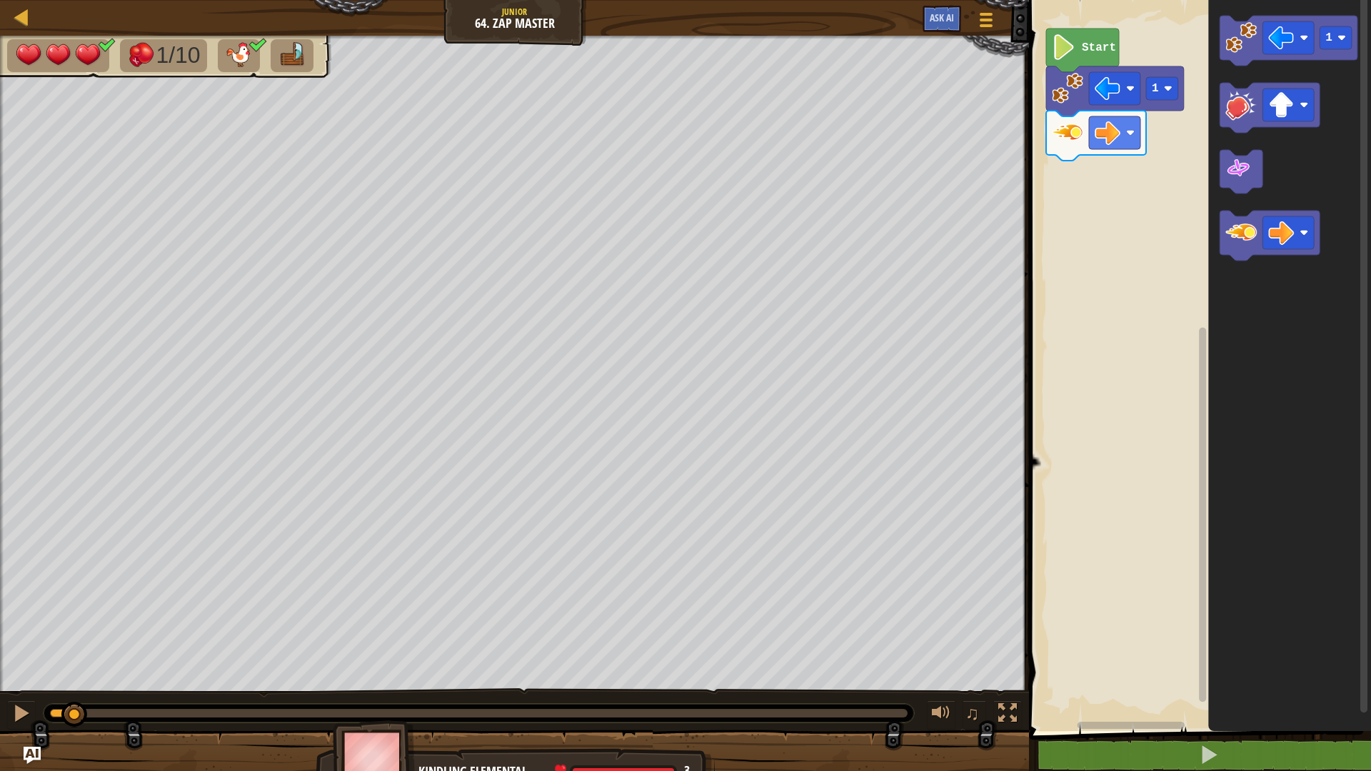
drag, startPoint x: 22, startPoint y: 691, endPoint x: 86, endPoint y: 724, distance: 72.2
click at [86, 674] on div at bounding box center [74, 715] width 26 height 26
drag, startPoint x: 104, startPoint y: 713, endPoint x: 0, endPoint y: 737, distance: 106.3
click at [0, 674] on div "1/10 ♫ Kindling Elemental 3 x: 6 y: 6 No target action: power-up" at bounding box center [685, 412] width 1371 height 752
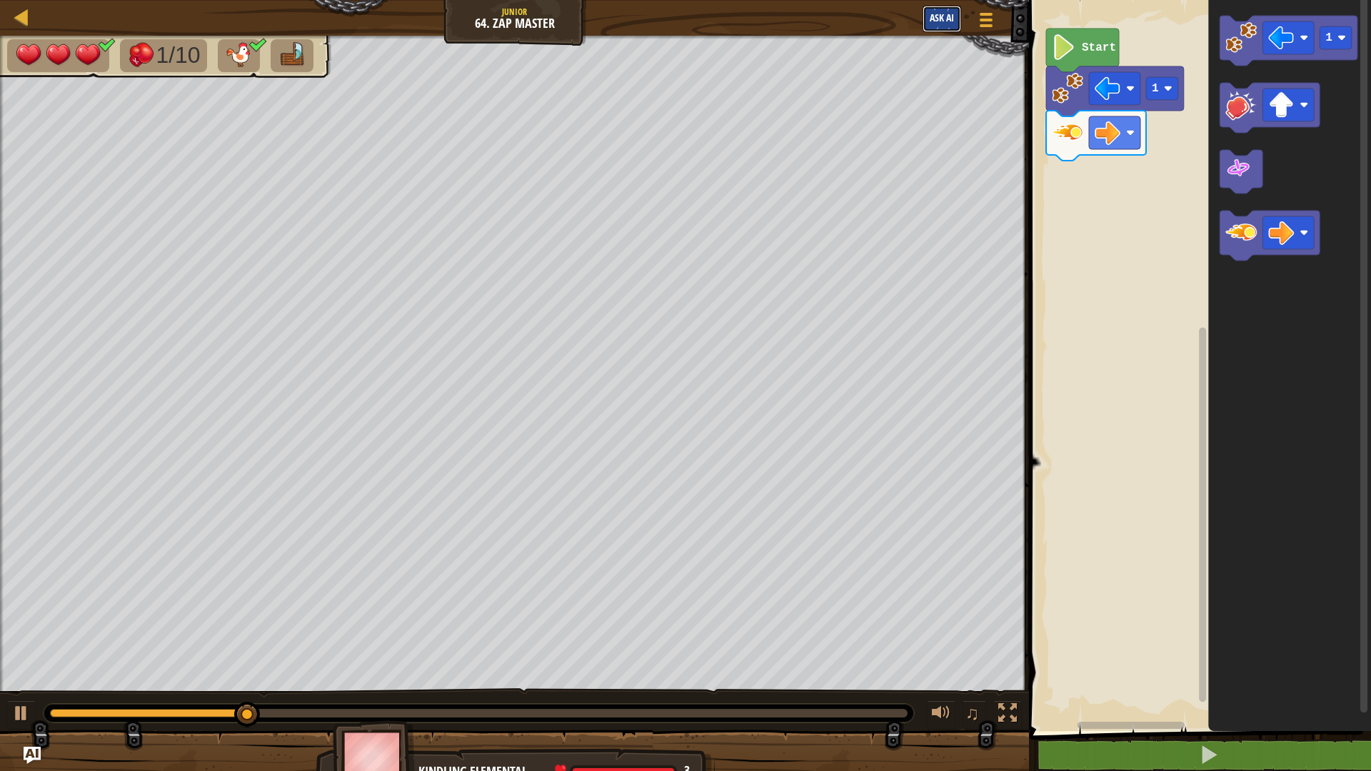
click at [938, 17] on span "Ask AI" at bounding box center [941, 18] width 24 height 14
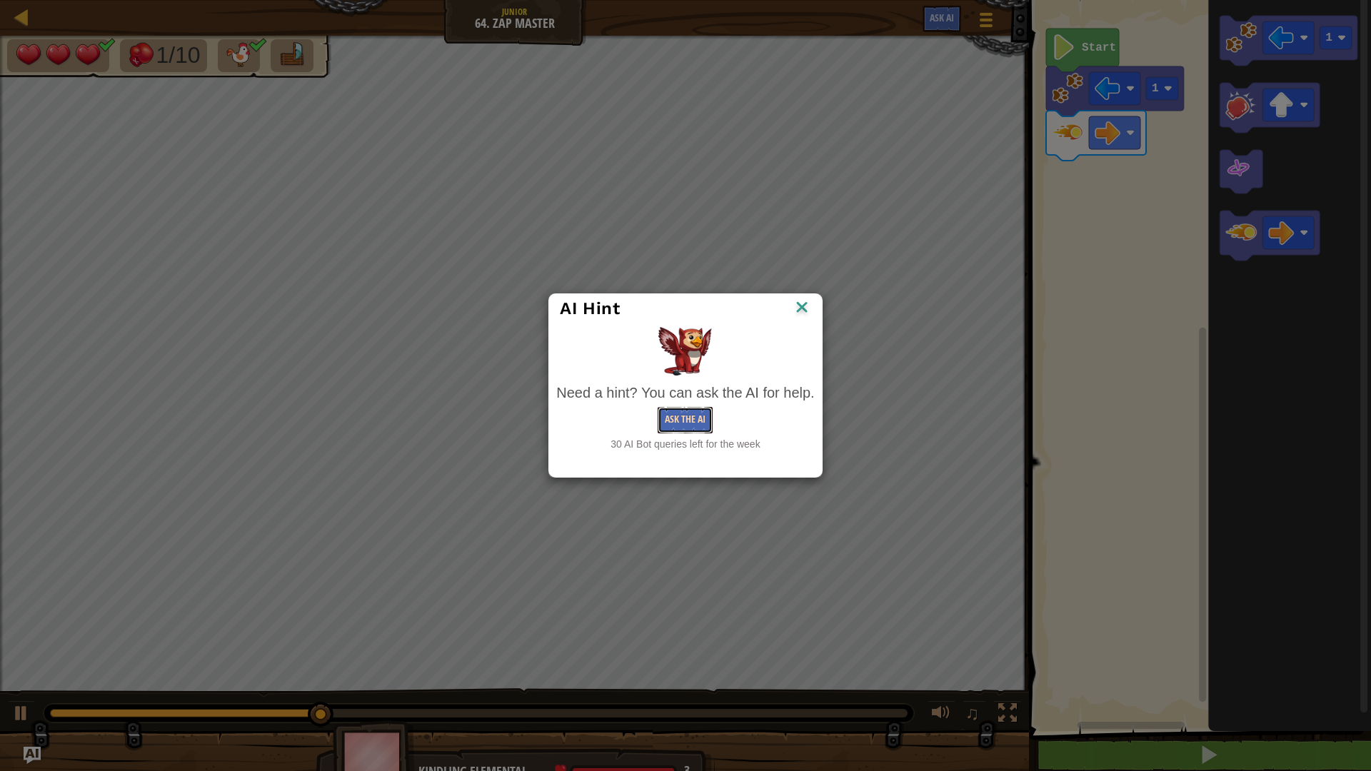
click at [692, 415] on button "Ask the AI" at bounding box center [684, 420] width 55 height 26
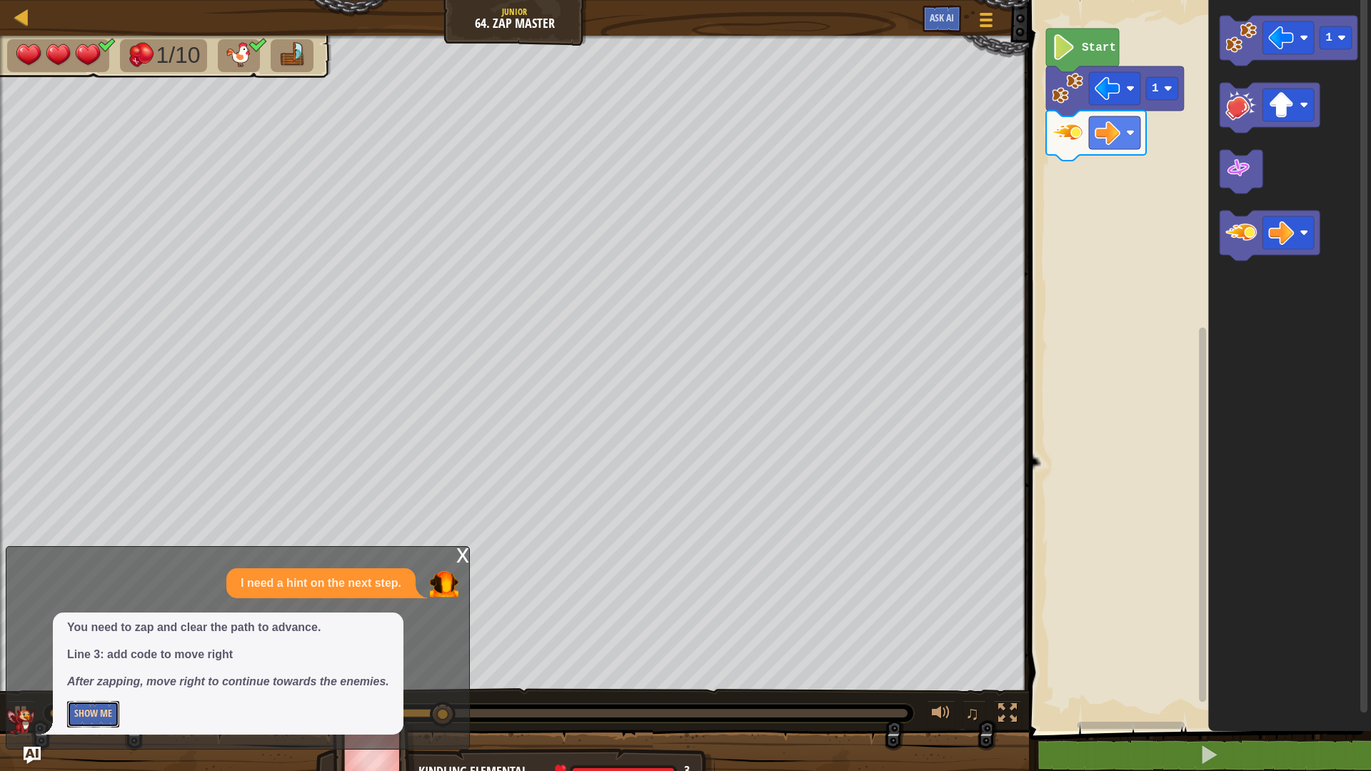
click at [94, 674] on button "Show Me" at bounding box center [93, 714] width 52 height 26
click at [84, 674] on button "Hide" at bounding box center [83, 714] width 33 height 26
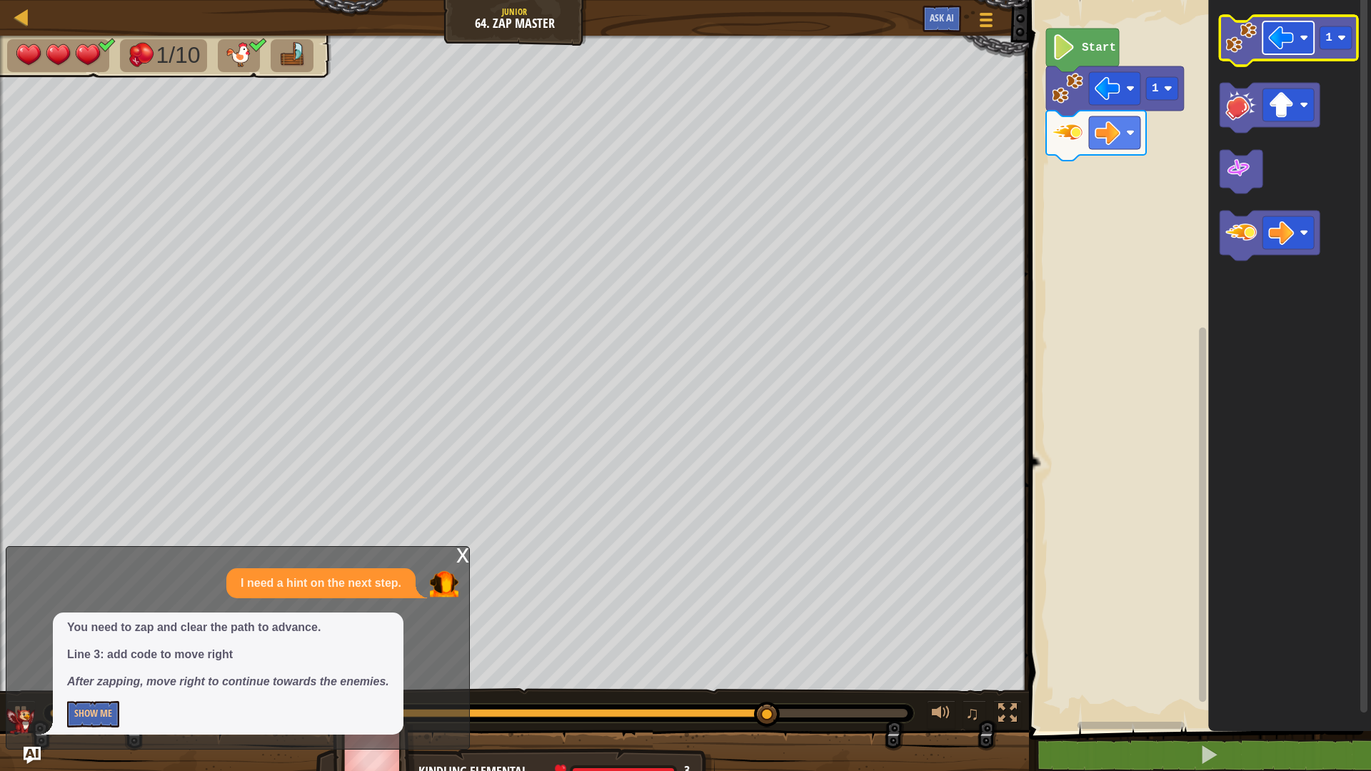
click at [1278, 38] on image "Blockly Workspace" at bounding box center [1281, 38] width 26 height 26
click at [1239, 44] on image "Blockly Workspace" at bounding box center [1240, 37] width 31 height 31
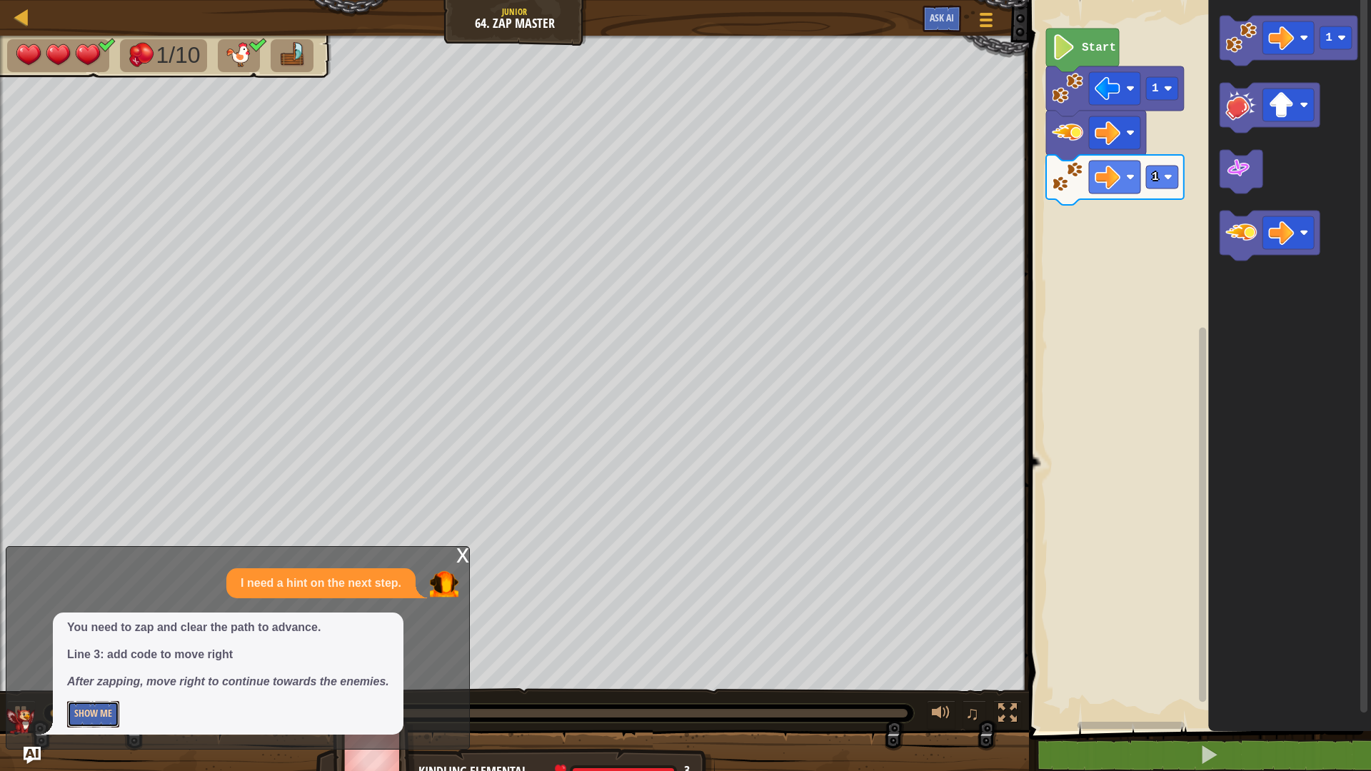
click at [91, 674] on button "Show Me" at bounding box center [93, 714] width 52 height 26
click at [394, 529] on div "Map Junior 64. Zap Master Game Menu Ask AI 1 2 3 4 go ( 'left' , 1 ) zap ( 'rig…" at bounding box center [685, 385] width 1371 height 771
click at [21, 674] on div at bounding box center [514, 765] width 1029 height 71
click at [47, 674] on div "x I need a hint on the next step. You need to zap and clear the path to advance…" at bounding box center [238, 647] width 464 height 203
click at [39, 674] on img "Ask AI" at bounding box center [32, 755] width 19 height 19
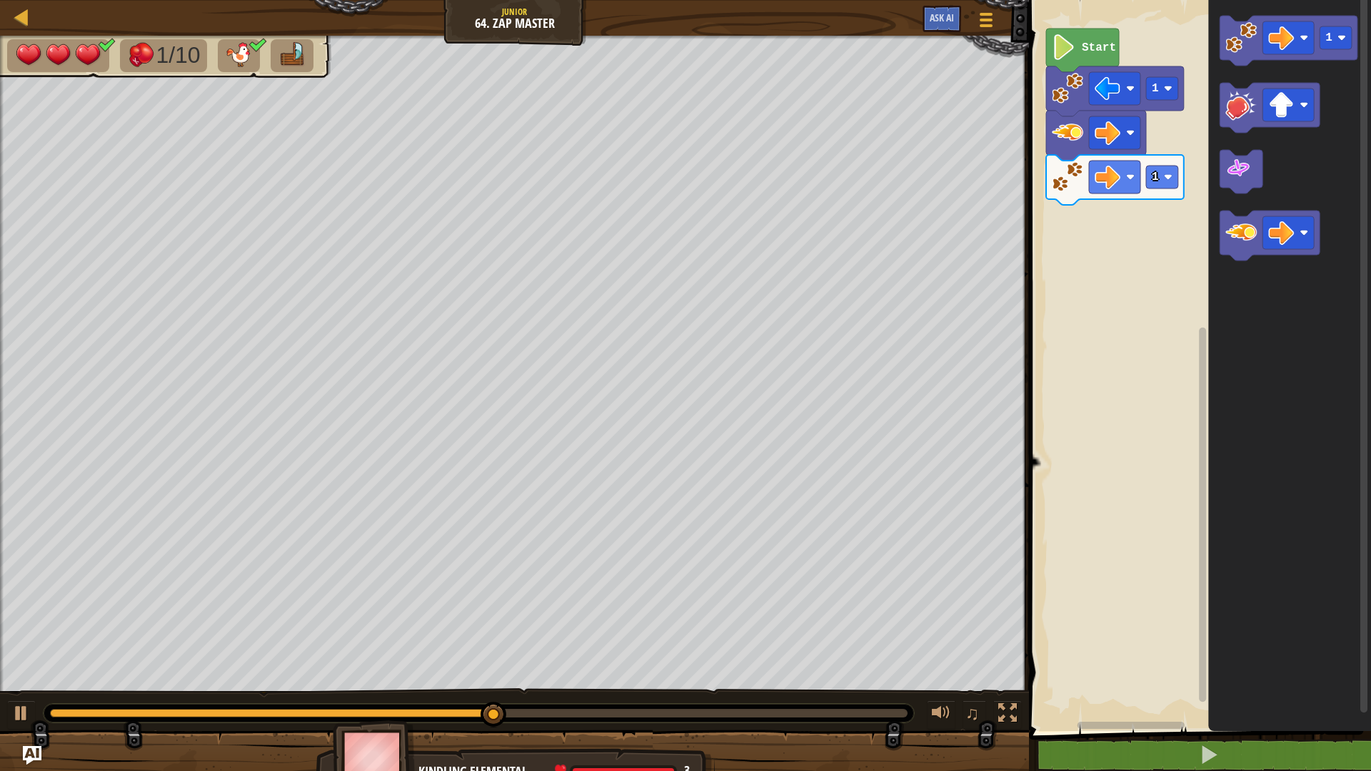
click at [39, 674] on img "Ask AI" at bounding box center [32, 755] width 19 height 19
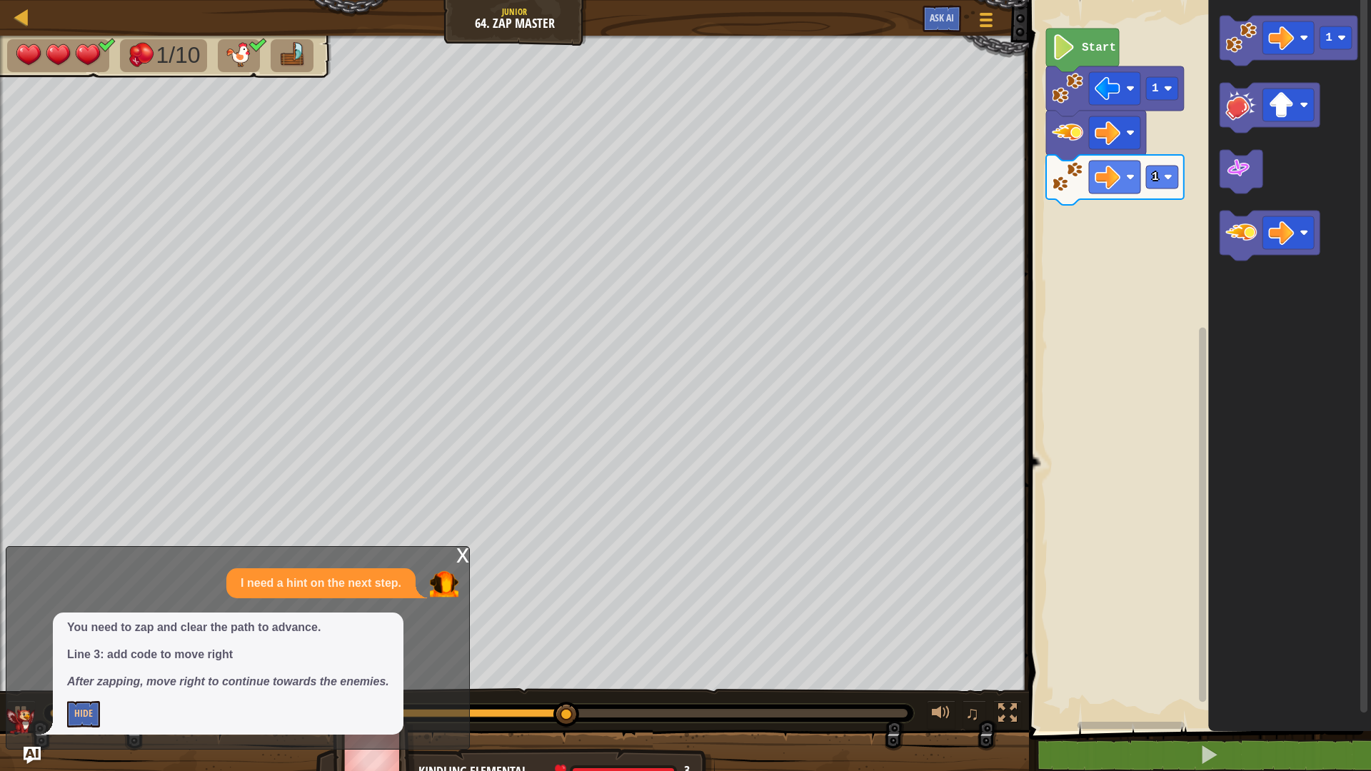
click at [403, 674] on div "You need to zap and clear the path to advance. Line 3: add code to move right A…" at bounding box center [228, 674] width 351 height 122
click at [404, 674] on div "You need to zap and clear the path to advance. Line 3: add code to move right A…" at bounding box center [233, 674] width 455 height 122
click at [958, 14] on button "Ask AI" at bounding box center [941, 19] width 39 height 26
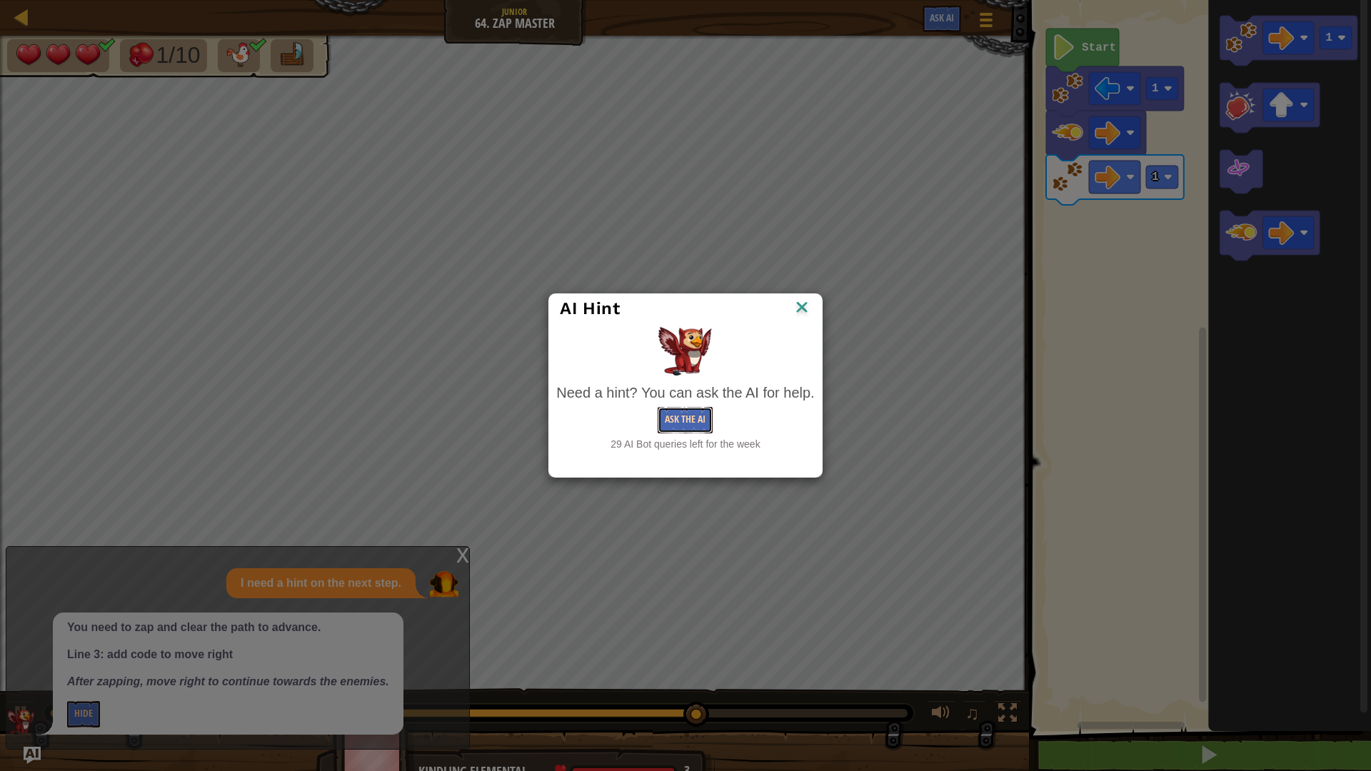
click at [692, 415] on button "Ask the AI" at bounding box center [684, 420] width 55 height 26
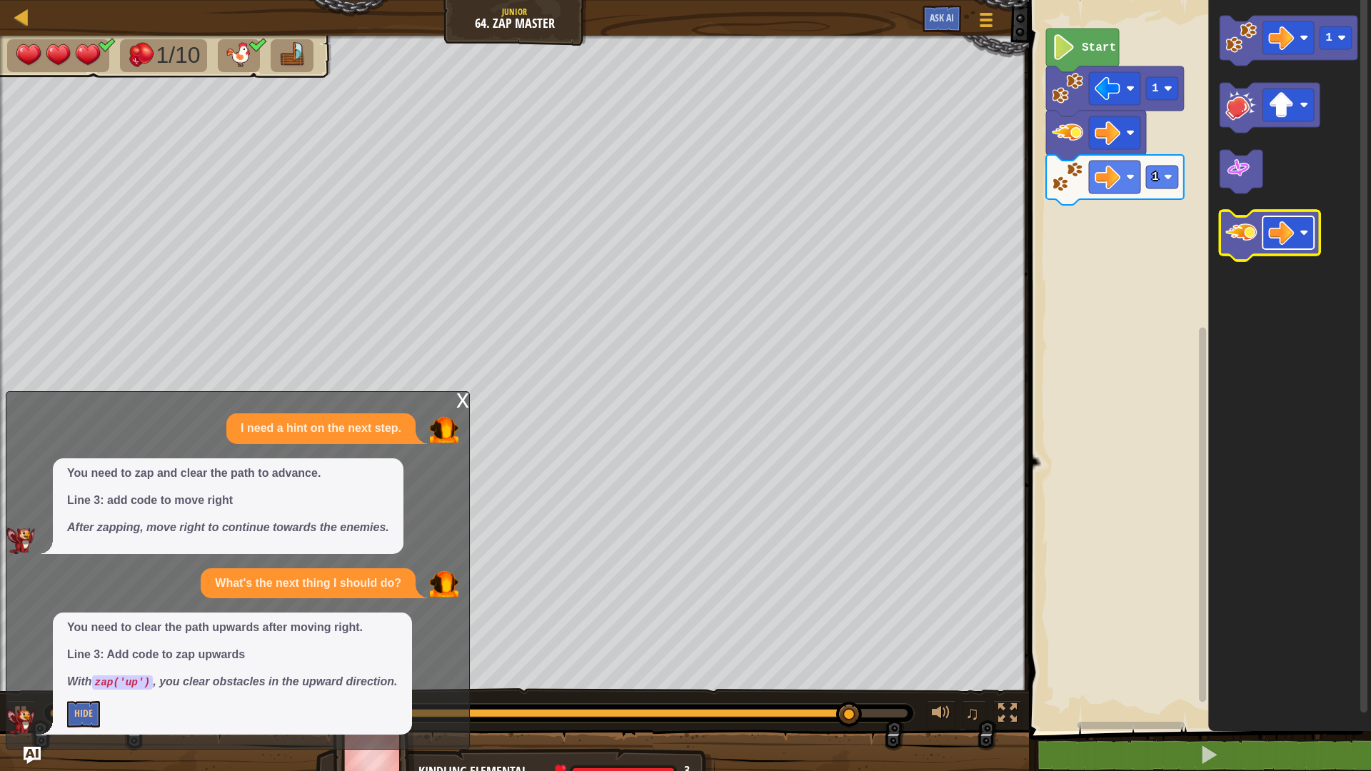
click at [1264, 248] on rect "Blockly Workspace" at bounding box center [1287, 232] width 51 height 33
click at [1243, 235] on image "Blockly Workspace" at bounding box center [1240, 232] width 31 height 31
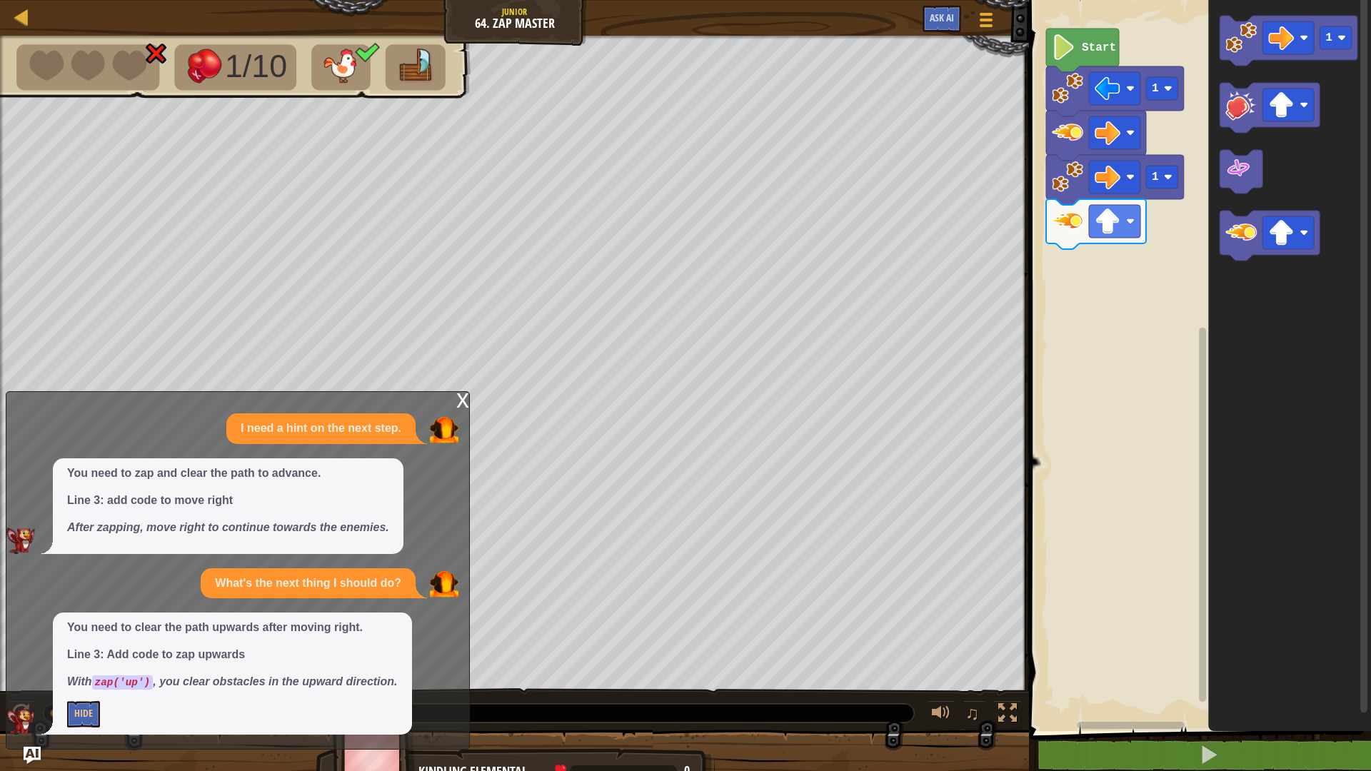
click at [459, 399] on div "x" at bounding box center [462, 399] width 13 height 14
